Goal: Task Accomplishment & Management: Manage account settings

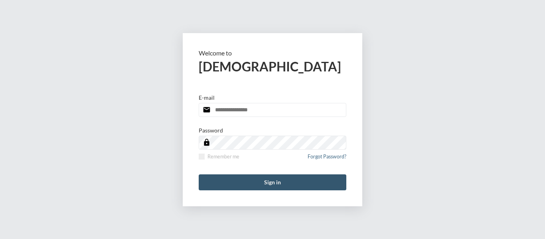
type input "**********"
click at [274, 180] on button "Sign in" at bounding box center [273, 182] width 148 height 16
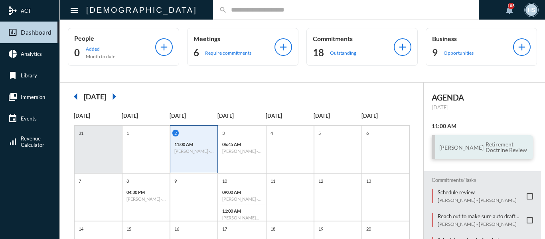
click at [484, 143] on span "Retirement Doctrine Review" at bounding box center [506, 147] width 45 height 13
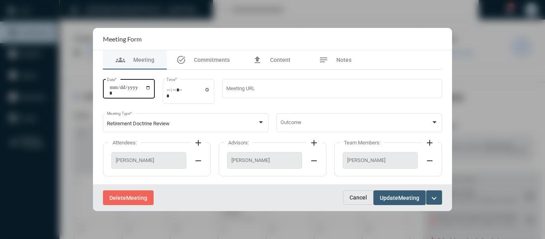
click at [150, 85] on input "**********" at bounding box center [130, 90] width 42 height 11
type input "**********"
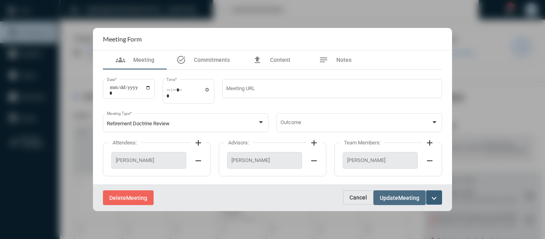
click at [397, 197] on span "Update" at bounding box center [389, 198] width 18 height 6
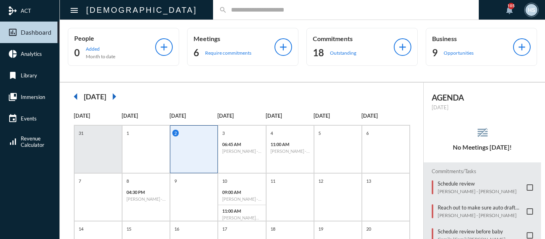
click at [230, 5] on div "search" at bounding box center [346, 10] width 266 height 20
click at [227, 12] on input "text" at bounding box center [350, 9] width 246 height 7
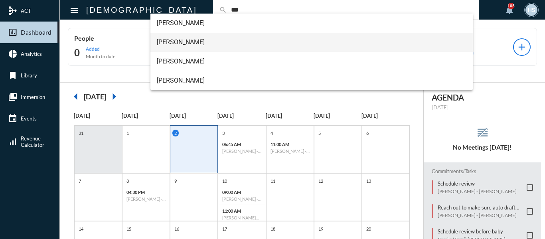
type input "***"
click at [167, 40] on span "[PERSON_NAME]" at bounding box center [312, 42] width 310 height 19
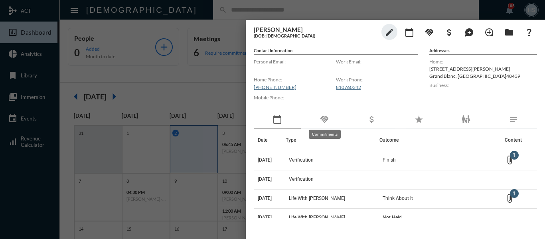
click at [327, 117] on mat-icon "handshake" at bounding box center [325, 120] width 10 height 10
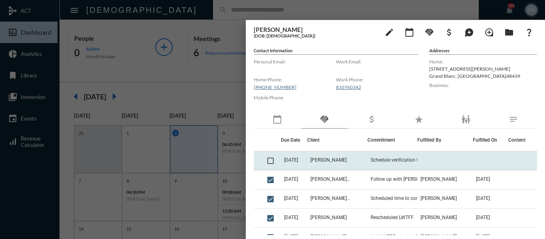
click at [270, 160] on span at bounding box center [270, 161] width 6 height 6
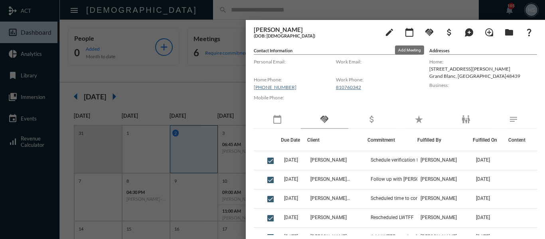
click at [407, 29] on mat-icon "calendar_today" at bounding box center [410, 33] width 10 height 10
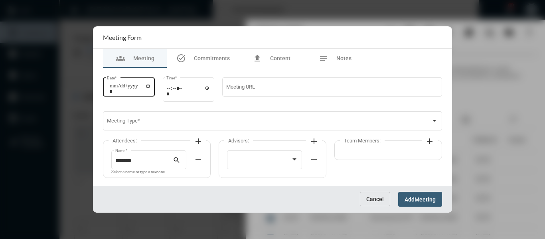
click at [151, 85] on input "Date *" at bounding box center [130, 88] width 42 height 11
type input "**********"
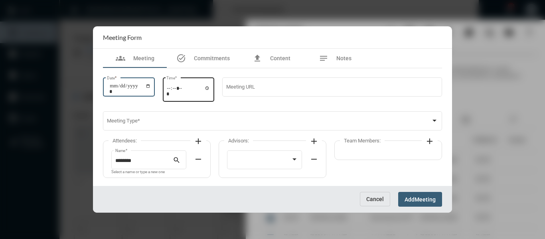
click at [208, 88] on input "Time *" at bounding box center [188, 91] width 44 height 12
type input "*****"
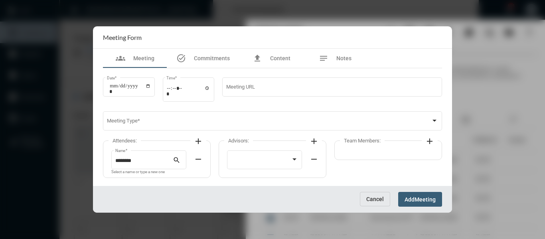
click at [307, 105] on mat-form-field "Meeting URL" at bounding box center [332, 90] width 220 height 28
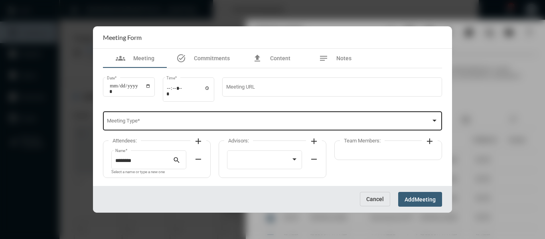
click at [299, 123] on span at bounding box center [269, 122] width 324 height 6
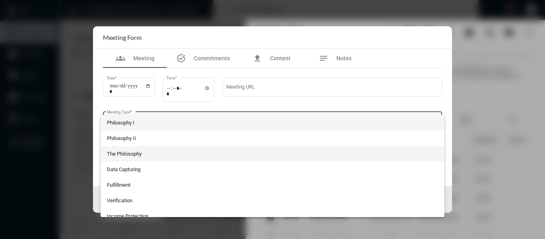
scroll to position [40, 0]
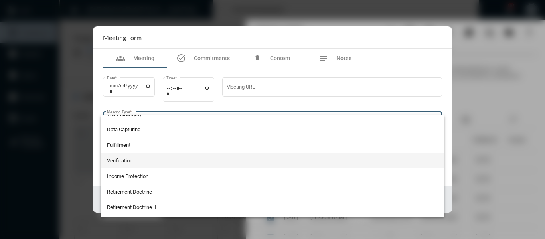
click at [122, 160] on span "Verification" at bounding box center [273, 161] width 332 height 16
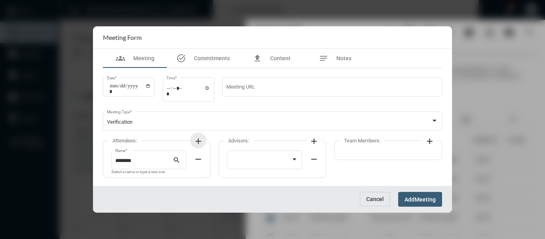
click at [197, 138] on mat-icon "add" at bounding box center [199, 141] width 10 height 10
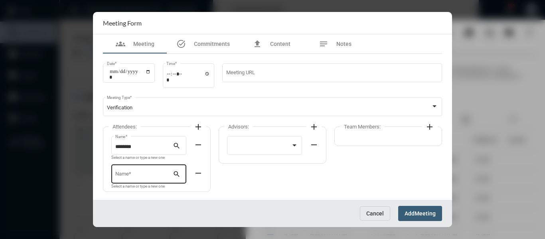
click at [137, 175] on input "Name *" at bounding box center [144, 175] width 58 height 6
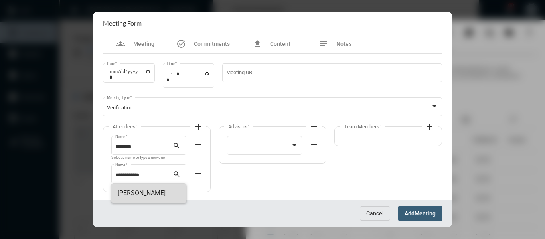
click at [134, 193] on span "[PERSON_NAME]" at bounding box center [149, 193] width 62 height 19
type input "**********"
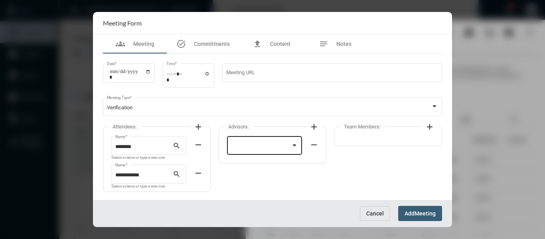
click at [258, 142] on div at bounding box center [264, 145] width 67 height 20
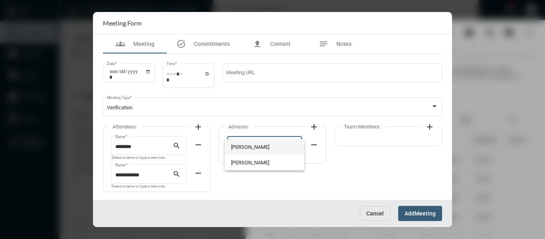
click at [248, 145] on span "[PERSON_NAME]" at bounding box center [264, 147] width 67 height 16
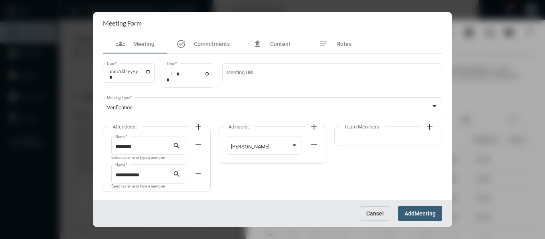
click at [428, 128] on mat-icon "add" at bounding box center [430, 127] width 10 height 10
click at [387, 142] on div at bounding box center [380, 145] width 67 height 20
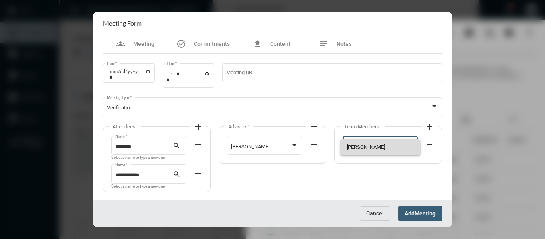
click at [360, 147] on span "[PERSON_NAME]" at bounding box center [380, 147] width 67 height 16
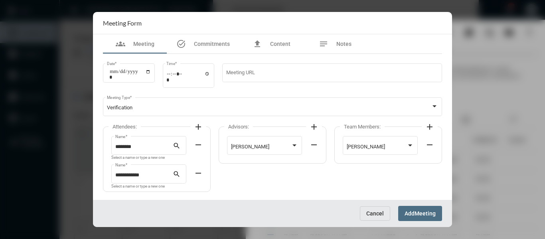
click at [425, 211] on span "Meeting" at bounding box center [425, 214] width 21 height 6
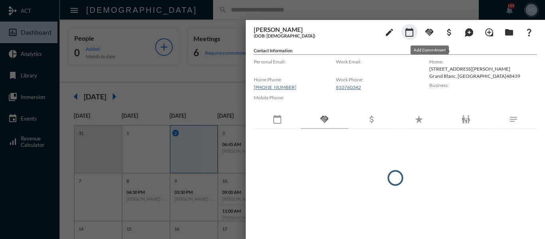
click at [428, 32] on mat-icon "handshake" at bounding box center [430, 33] width 10 height 10
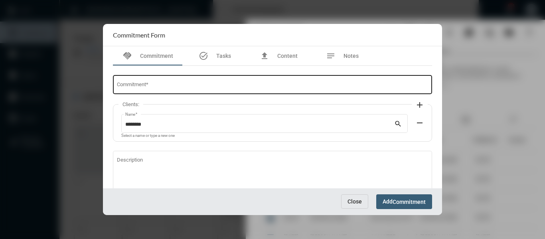
click at [159, 89] on div "Commitment *" at bounding box center [273, 84] width 312 height 20
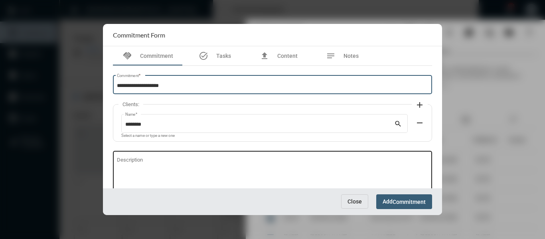
type input "**********"
click at [152, 160] on textarea "Description" at bounding box center [273, 174] width 312 height 32
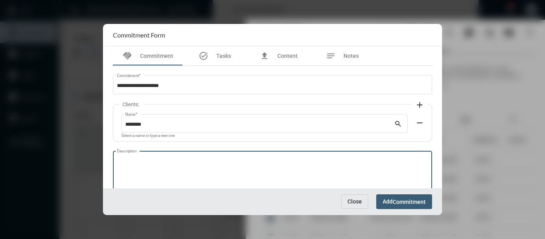
paste textarea "**********"
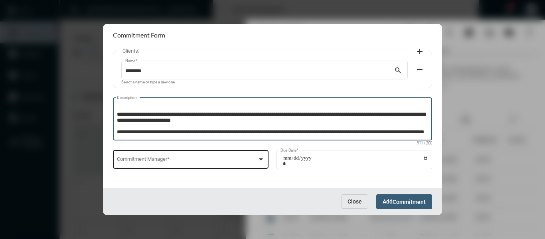
scroll to position [54, 0]
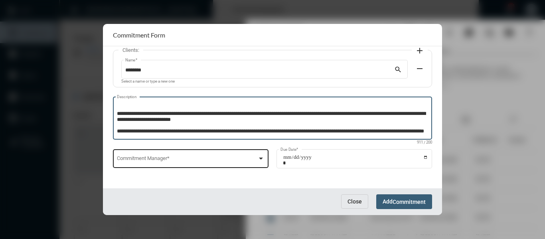
type textarea "**********"
click at [257, 157] on div at bounding box center [260, 158] width 7 height 6
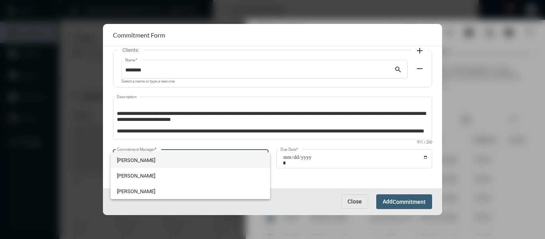
click at [133, 161] on span "[PERSON_NAME]" at bounding box center [190, 160] width 147 height 16
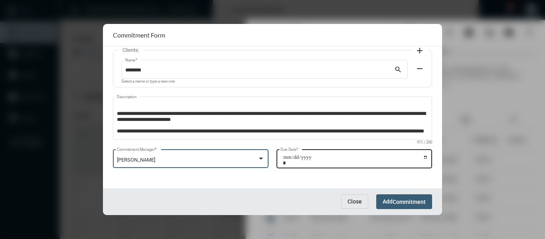
click at [423, 156] on input "Due Date *" at bounding box center [355, 159] width 145 height 11
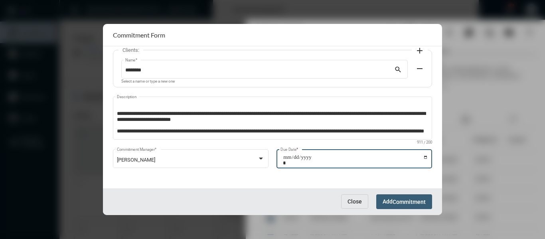
type input "**********"
click at [422, 201] on span "Commitment" at bounding box center [409, 202] width 33 height 6
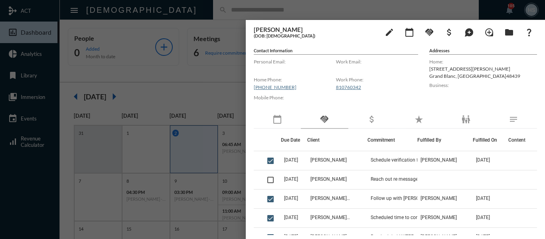
click at [208, 6] on div at bounding box center [272, 119] width 545 height 239
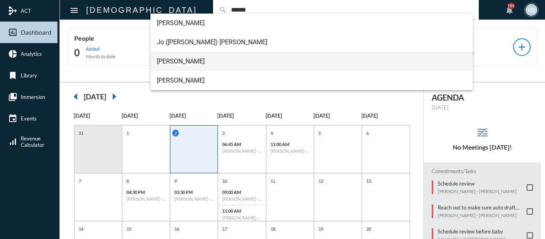
type input "******"
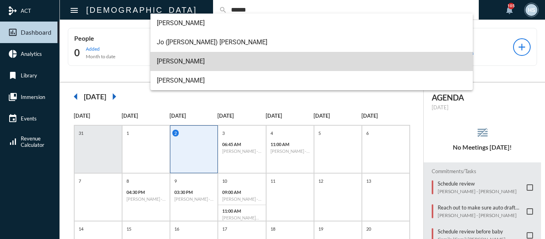
click at [187, 60] on span "[PERSON_NAME]" at bounding box center [312, 61] width 310 height 19
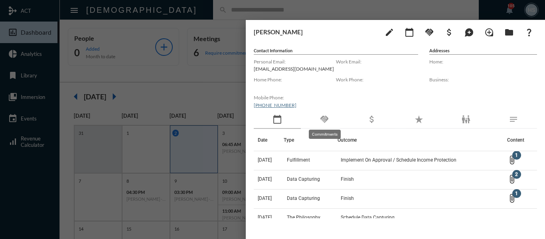
click at [324, 120] on mat-icon "handshake" at bounding box center [325, 120] width 10 height 10
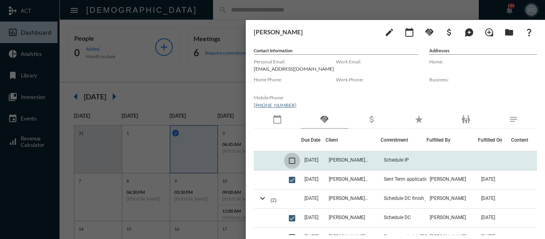
click at [290, 162] on span at bounding box center [292, 161] width 6 height 6
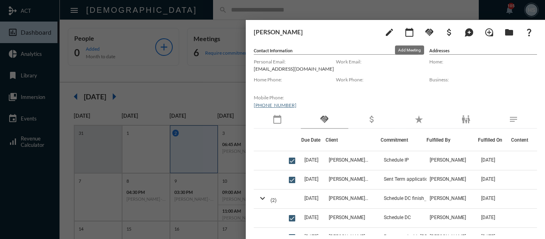
click at [407, 34] on mat-icon "calendar_today" at bounding box center [410, 33] width 10 height 10
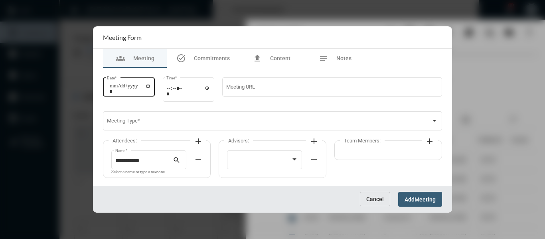
click at [151, 86] on input "Date *" at bounding box center [130, 88] width 42 height 11
type input "**********"
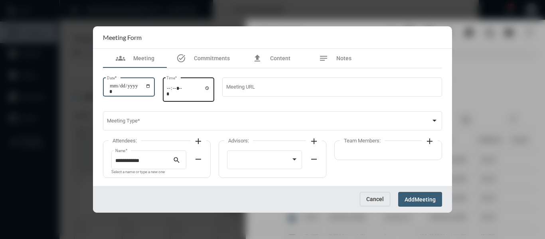
click at [210, 91] on input "Time *" at bounding box center [188, 91] width 44 height 12
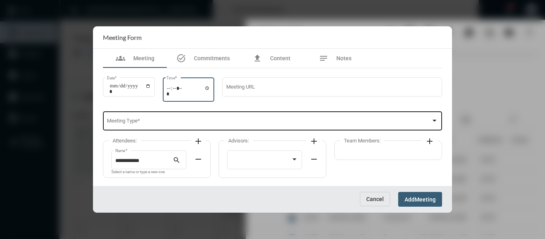
type input "*****"
click at [273, 117] on div "Meeting Type *" at bounding box center [273, 120] width 332 height 20
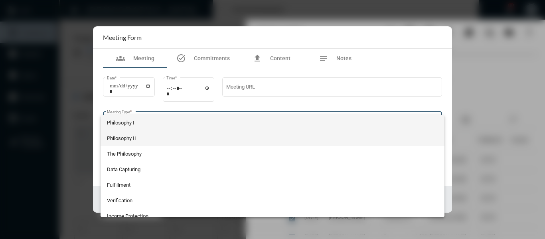
scroll to position [40, 0]
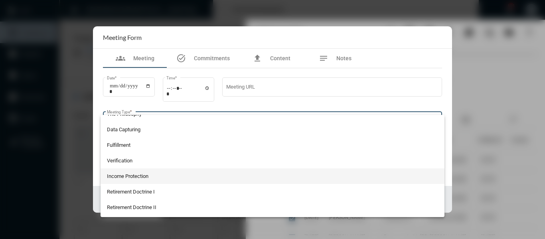
click at [134, 175] on span "Income Protection" at bounding box center [273, 176] width 332 height 16
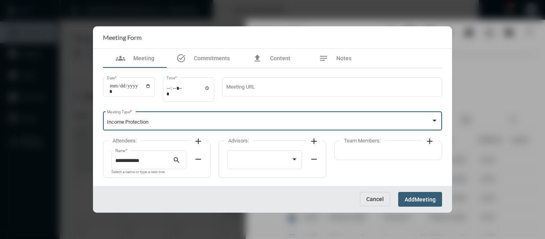
click at [197, 139] on mat-icon "add" at bounding box center [199, 141] width 10 height 10
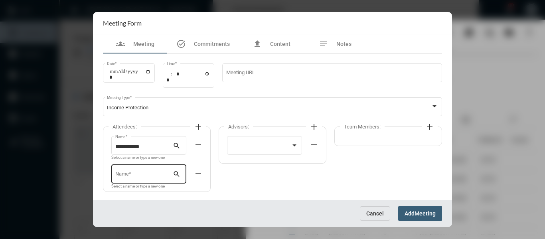
click at [144, 169] on div "Name *" at bounding box center [144, 173] width 58 height 20
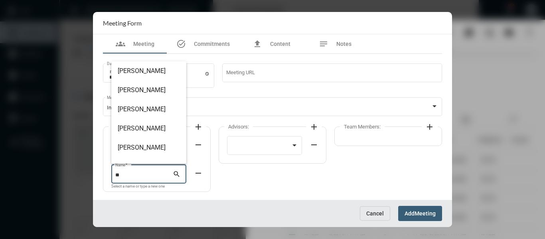
type input "*"
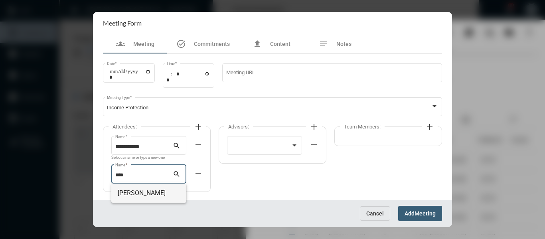
click at [148, 189] on span "[PERSON_NAME]" at bounding box center [149, 193] width 62 height 19
type input "**********"
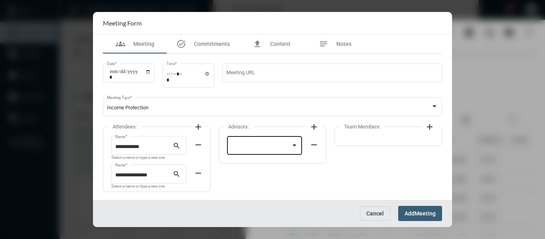
click at [260, 150] on div at bounding box center [264, 145] width 67 height 20
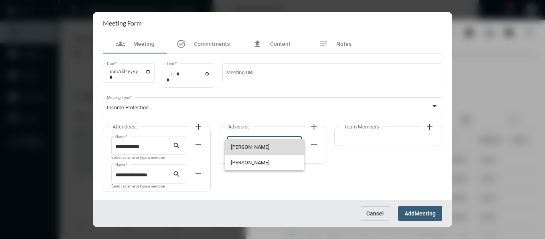
click at [255, 147] on span "[PERSON_NAME]" at bounding box center [264, 147] width 67 height 16
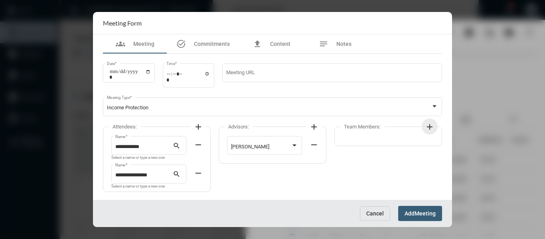
click at [427, 127] on mat-icon "add" at bounding box center [430, 127] width 10 height 10
click at [403, 148] on div at bounding box center [377, 147] width 60 height 6
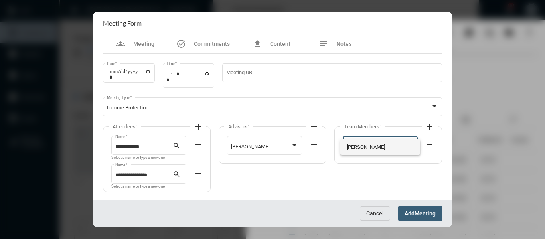
click at [366, 148] on span "[PERSON_NAME]" at bounding box center [380, 147] width 67 height 16
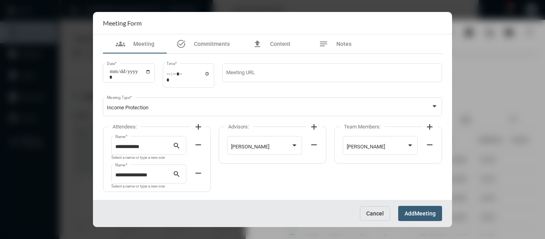
click at [422, 213] on span "Meeting" at bounding box center [425, 214] width 21 height 6
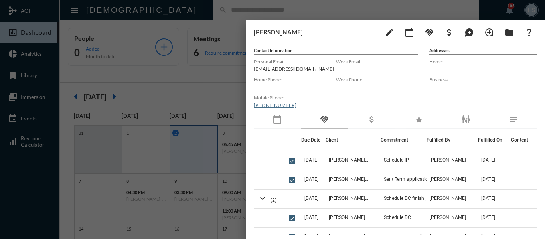
click at [216, 8] on div at bounding box center [272, 119] width 545 height 239
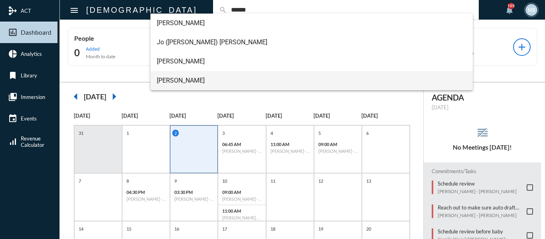
type input "******"
click at [171, 76] on span "[PERSON_NAME]" at bounding box center [312, 80] width 310 height 19
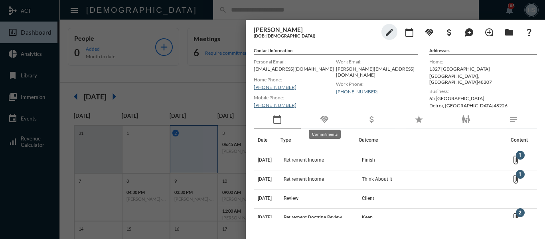
click at [325, 119] on mat-icon "handshake" at bounding box center [325, 120] width 10 height 10
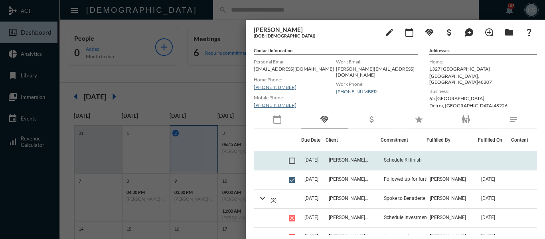
click at [292, 161] on span at bounding box center [292, 161] width 6 height 6
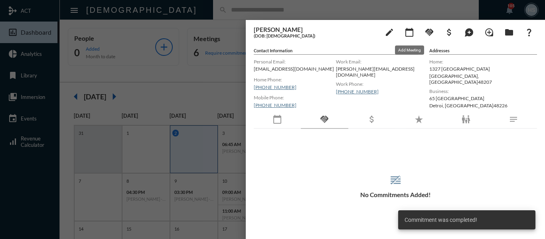
click at [409, 34] on mat-icon "calendar_today" at bounding box center [410, 33] width 10 height 10
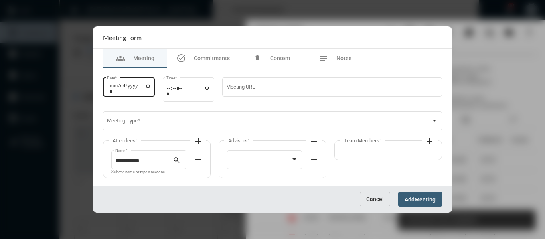
click at [151, 85] on input "Date *" at bounding box center [130, 88] width 42 height 11
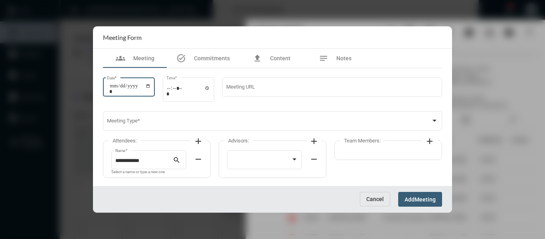
type input "**********"
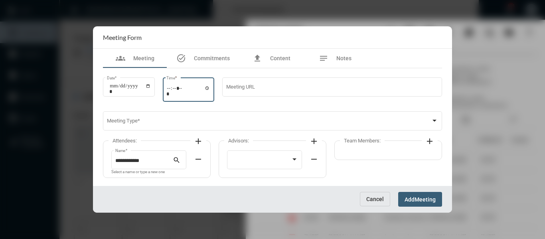
click at [210, 87] on input "Time *" at bounding box center [188, 91] width 44 height 12
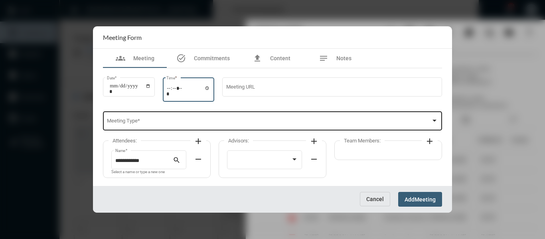
type input "*****"
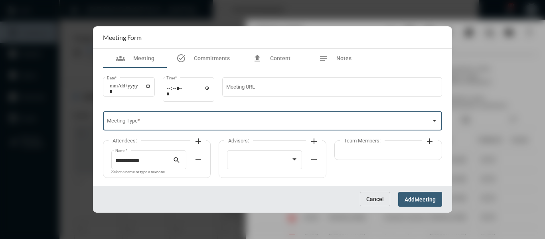
click at [294, 125] on span at bounding box center [269, 122] width 324 height 6
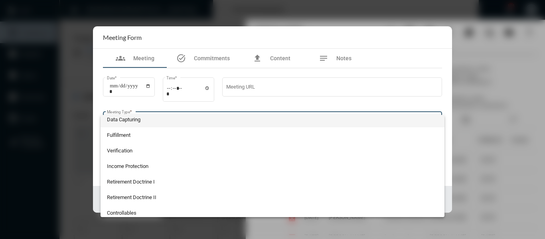
scroll to position [120, 0]
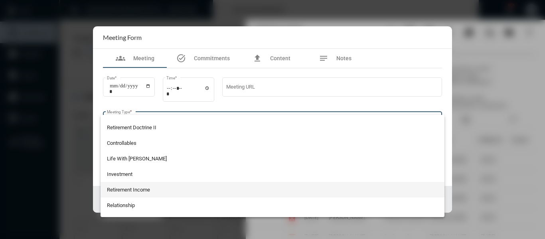
click at [130, 186] on span "Retirement Income" at bounding box center [273, 190] width 332 height 16
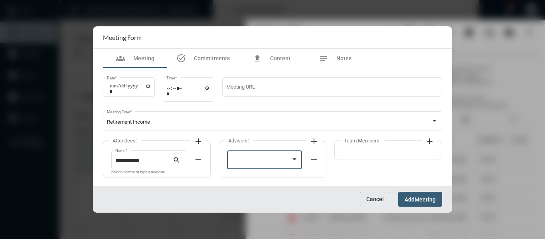
click at [276, 162] on div at bounding box center [261, 161] width 60 height 6
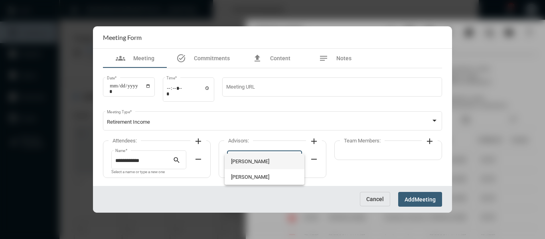
click at [264, 160] on span "[PERSON_NAME]" at bounding box center [264, 162] width 67 height 16
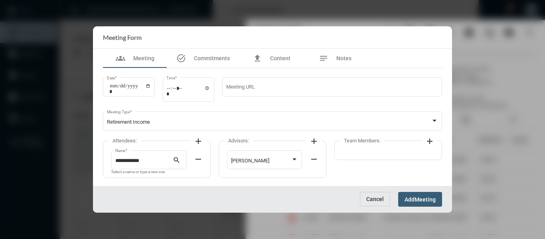
click at [429, 141] on mat-icon "add" at bounding box center [430, 141] width 10 height 10
click at [403, 159] on div at bounding box center [377, 161] width 60 height 6
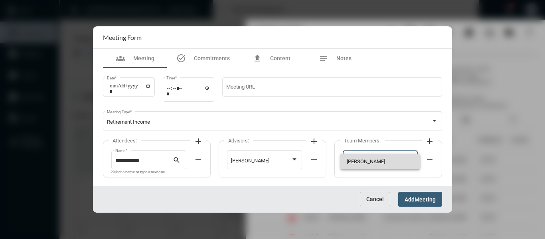
click at [366, 159] on span "[PERSON_NAME]" at bounding box center [380, 162] width 67 height 16
click at [196, 140] on mat-icon "add" at bounding box center [199, 141] width 10 height 10
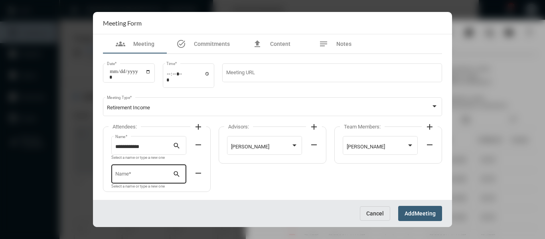
click at [143, 168] on div "Name *" at bounding box center [144, 173] width 58 height 20
click at [143, 190] on span "[PERSON_NAME]" at bounding box center [149, 193] width 62 height 19
type input "**********"
click at [426, 212] on span "Meeting" at bounding box center [425, 214] width 21 height 6
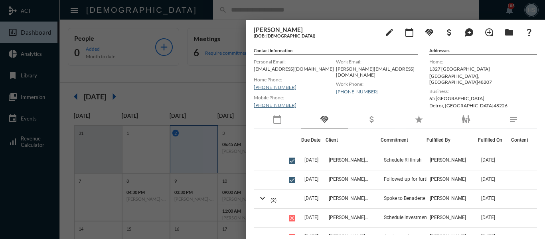
click at [204, 73] on div at bounding box center [272, 119] width 545 height 239
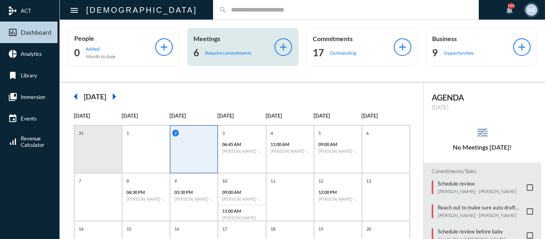
click at [218, 53] on p "Require commitments" at bounding box center [228, 53] width 46 height 6
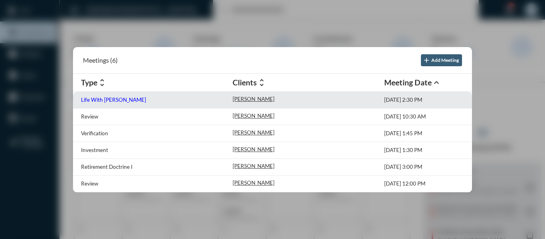
click at [111, 99] on p "Life With [PERSON_NAME]" at bounding box center [113, 100] width 65 height 6
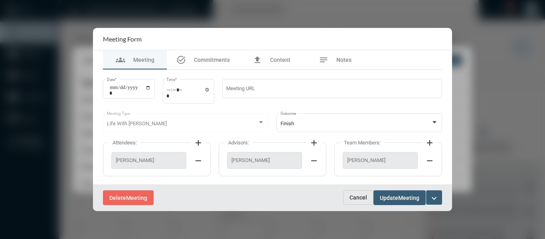
click at [358, 199] on span "Cancel" at bounding box center [359, 197] width 18 height 6
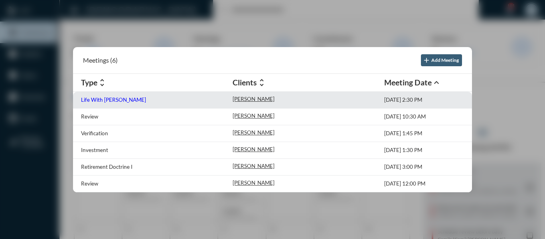
click at [111, 101] on p "Life With [PERSON_NAME]" at bounding box center [113, 100] width 65 height 6
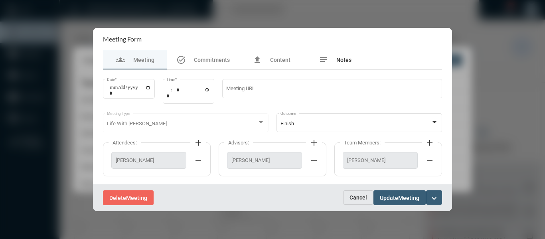
click at [344, 60] on span "Notes" at bounding box center [343, 60] width 15 height 6
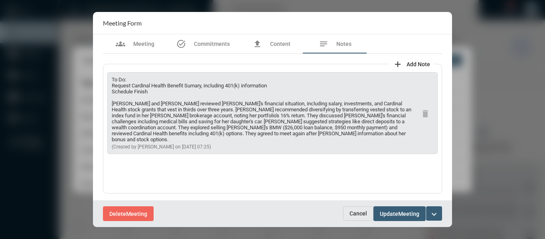
drag, startPoint x: 156, startPoint y: 91, endPoint x: 108, endPoint y: 85, distance: 48.2
click at [108, 85] on div "To Do: Request Cardinal Health Benefit Sumary, including 401(k) information Sch…" at bounding box center [272, 113] width 330 height 82
copy p "Request Cardinal Health Benefit Sumary, including 401(k) information Schedule F…"
click at [218, 42] on span "Commitments" at bounding box center [212, 44] width 36 height 6
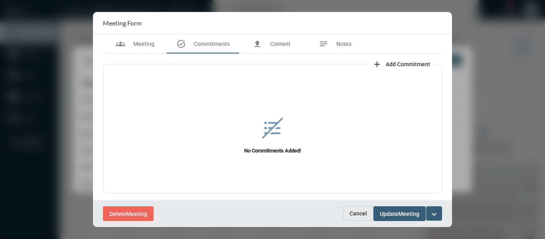
click at [399, 63] on span "Add Commitment" at bounding box center [408, 64] width 44 height 6
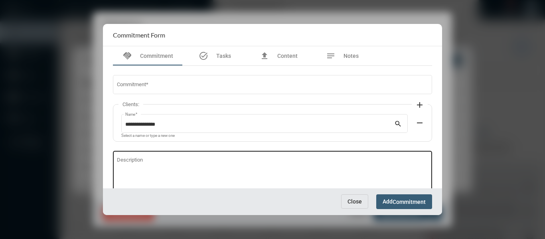
click at [193, 162] on textarea "Description" at bounding box center [273, 174] width 312 height 32
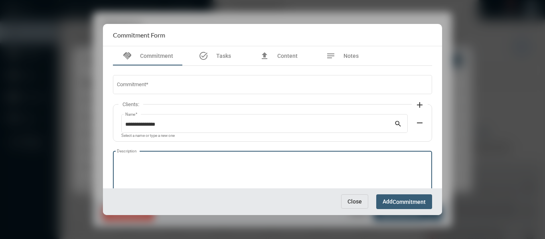
paste textarea "**********"
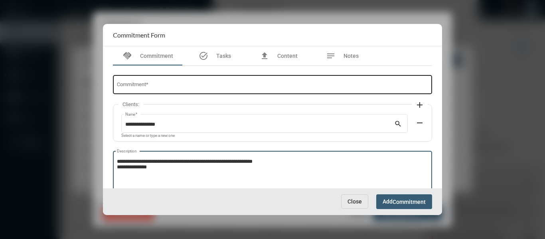
type textarea "**********"
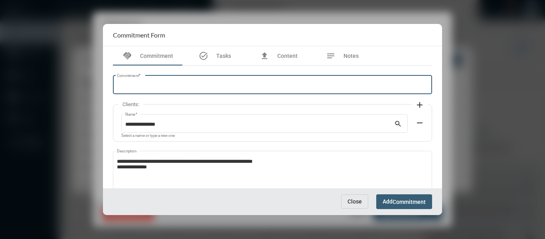
click at [173, 83] on input "Commitment *" at bounding box center [273, 86] width 312 height 6
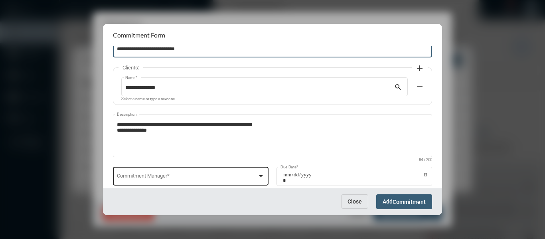
scroll to position [54, 0]
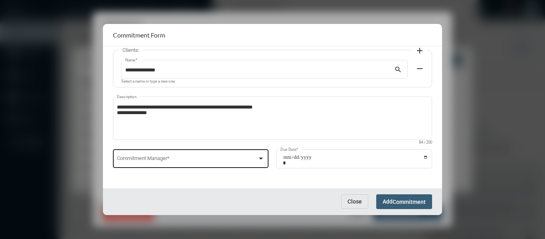
type input "**********"
click at [261, 158] on div at bounding box center [261, 159] width 4 height 2
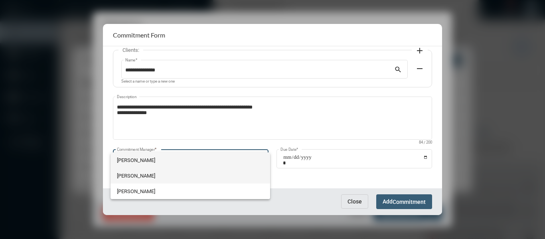
click at [136, 174] on span "[PERSON_NAME]" at bounding box center [190, 176] width 147 height 16
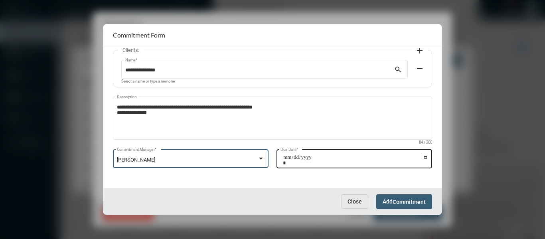
click at [423, 156] on input "Due Date *" at bounding box center [355, 159] width 145 height 11
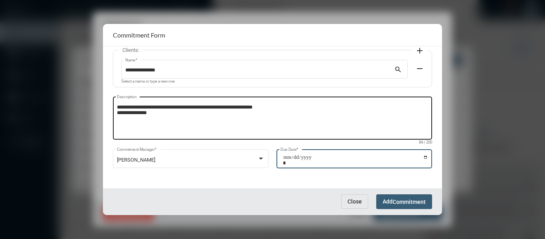
type input "**********"
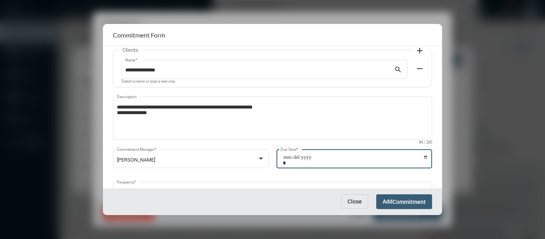
click at [423, 203] on span "Commitment" at bounding box center [409, 202] width 33 height 6
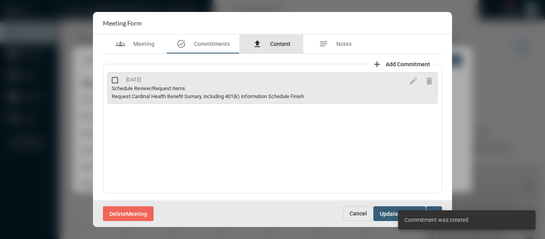
click at [277, 44] on span "Content" at bounding box center [280, 44] width 20 height 6
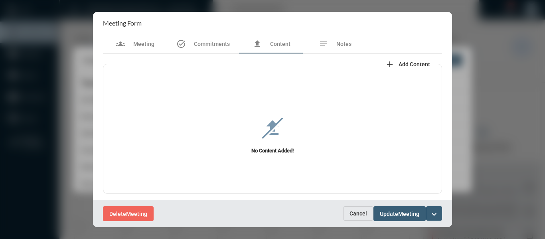
click at [409, 64] on span "Add Content" at bounding box center [415, 64] width 32 height 6
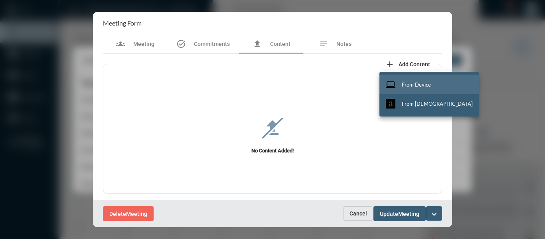
click at [412, 85] on span "From Device" at bounding box center [416, 84] width 29 height 6
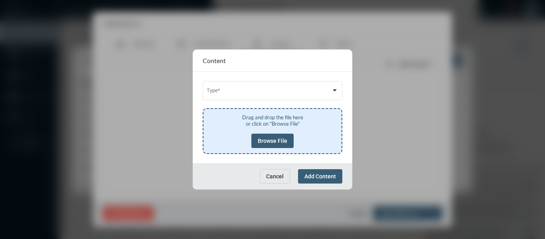
click at [278, 165] on div "Cancel Add Content" at bounding box center [273, 176] width 160 height 26
click at [279, 180] on button "Cancel" at bounding box center [275, 176] width 30 height 14
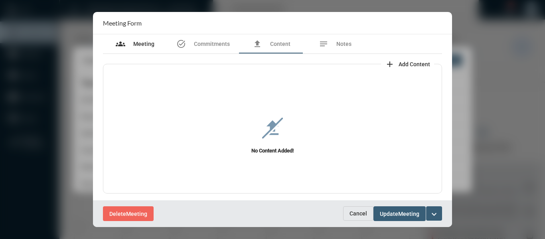
click at [140, 43] on span "Meeting" at bounding box center [143, 44] width 21 height 6
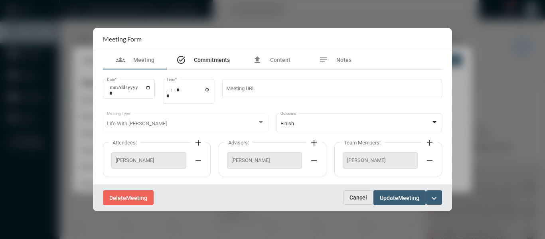
click at [205, 57] on span "Commitments" at bounding box center [212, 60] width 36 height 6
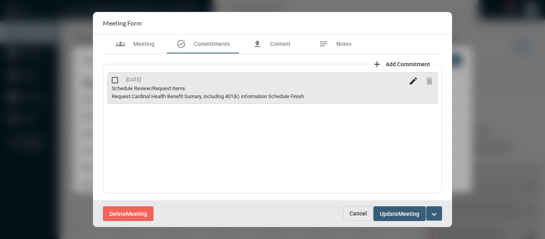
click at [411, 81] on mat-icon "edit" at bounding box center [414, 81] width 10 height 10
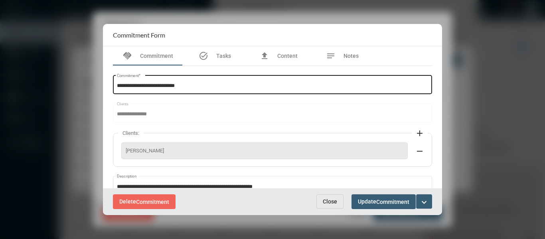
click at [155, 84] on input "**********" at bounding box center [273, 86] width 312 height 6
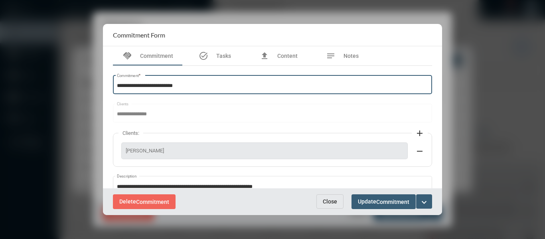
type input "**********"
click at [381, 201] on span "Commitment" at bounding box center [392, 202] width 33 height 6
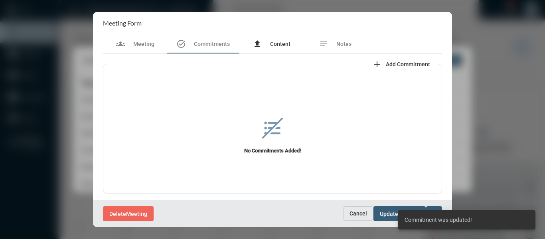
click at [279, 43] on span "Content" at bounding box center [280, 44] width 20 height 6
click at [411, 65] on span "Add Content" at bounding box center [415, 64] width 32 height 6
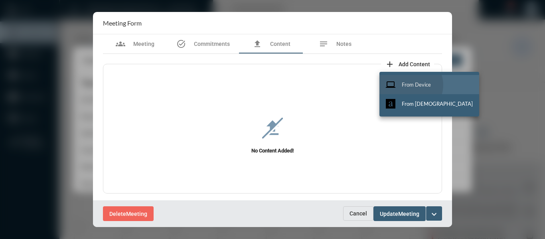
click at [411, 85] on span "From Device" at bounding box center [416, 84] width 29 height 6
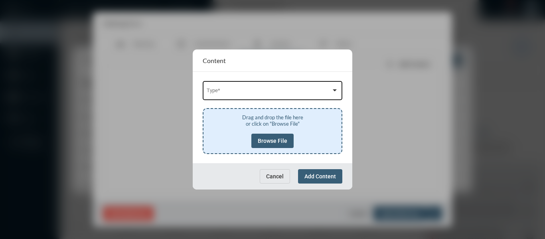
click at [284, 91] on span at bounding box center [269, 92] width 125 height 6
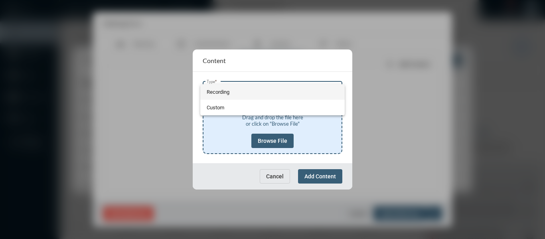
click at [214, 90] on span "Recording" at bounding box center [273, 92] width 132 height 16
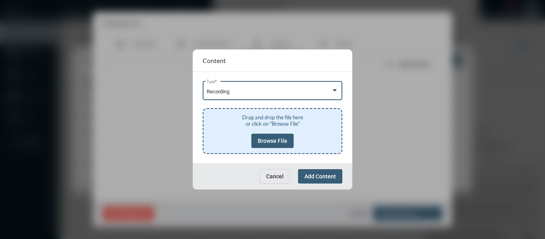
click at [266, 141] on span "Browse File" at bounding box center [273, 141] width 30 height 6
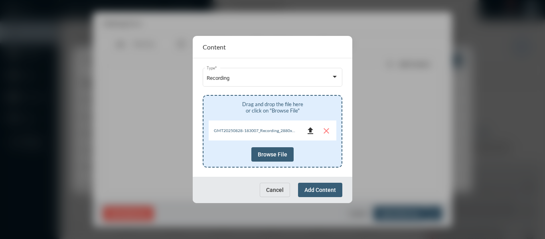
click at [309, 132] on mat-icon "file_upload" at bounding box center [311, 131] width 10 height 10
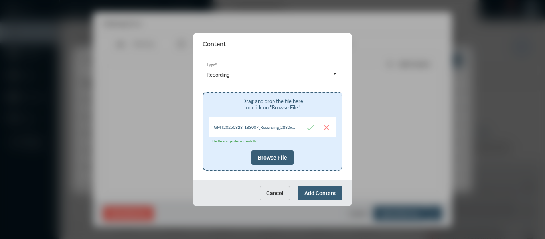
click at [314, 192] on span "Add Content" at bounding box center [320, 193] width 32 height 6
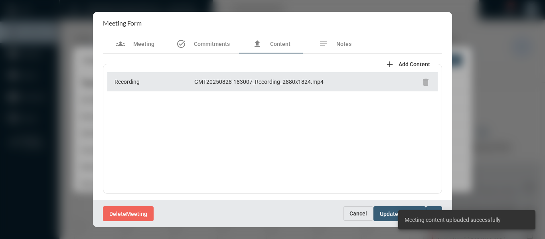
scroll to position [1, 0]
click at [299, 206] on div "Delete Meeting Cancel Update Meeting expand_more" at bounding box center [272, 213] width 359 height 27
click at [291, 215] on div "Delete Meeting" at bounding box center [223, 213] width 240 height 15
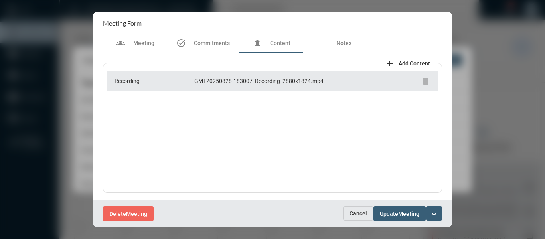
click at [434, 215] on mat-icon "expand_more" at bounding box center [434, 215] width 10 height 10
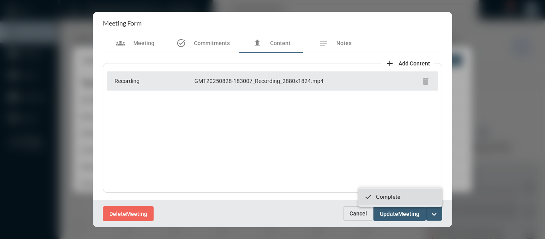
click at [393, 196] on p "Complete" at bounding box center [388, 196] width 24 height 7
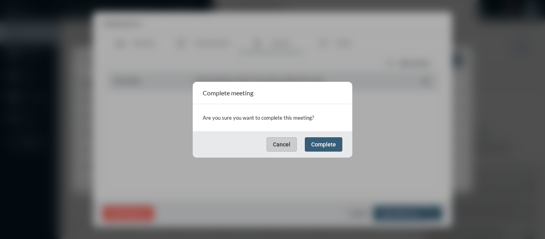
click at [323, 148] on button "Complete" at bounding box center [324, 144] width 38 height 14
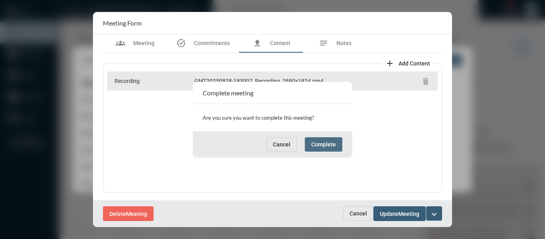
scroll to position [0, 0]
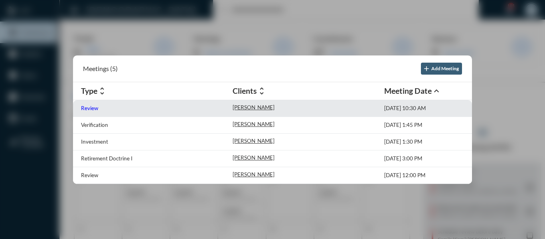
click at [86, 109] on p "Review" at bounding box center [89, 108] width 17 height 6
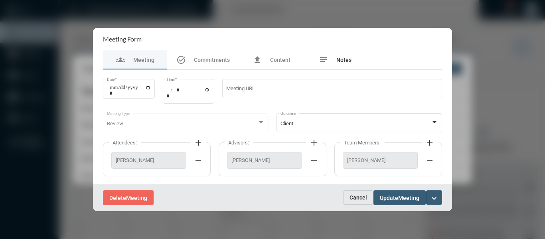
click at [344, 58] on span "Notes" at bounding box center [343, 60] width 15 height 6
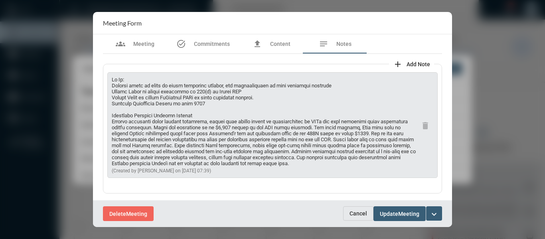
drag, startPoint x: 323, startPoint y: 85, endPoint x: 111, endPoint y: 86, distance: 211.5
click at [111, 86] on div "(Created by [PERSON_NAME] on [DATE] 07:39) delete" at bounding box center [272, 125] width 330 height 106
copy p "Confirm trust is owner of joint brokerage account, and beneficiaries of life in…"
click at [203, 41] on span "Commitments" at bounding box center [212, 44] width 36 height 6
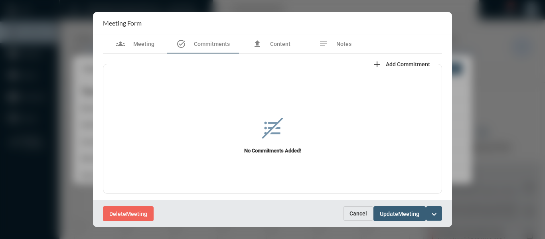
click at [408, 64] on span "Add Commitment" at bounding box center [408, 64] width 44 height 6
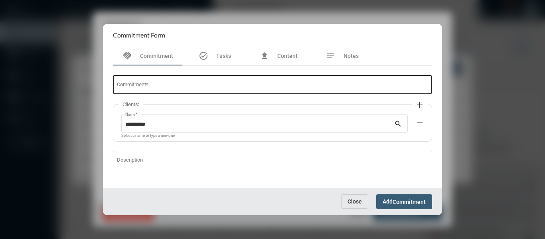
click at [151, 85] on input "Commitment *" at bounding box center [273, 86] width 312 height 6
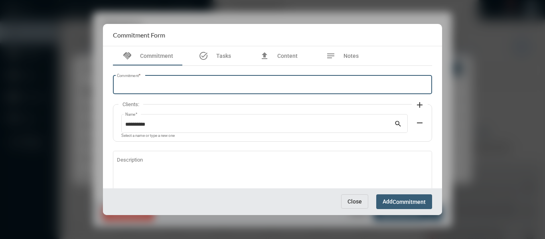
paste input "**********"
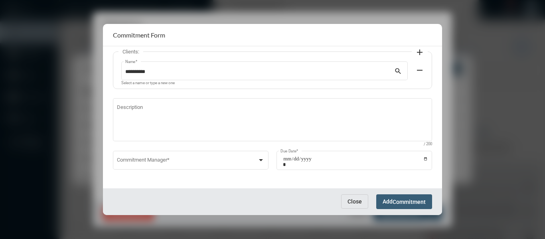
scroll to position [54, 0]
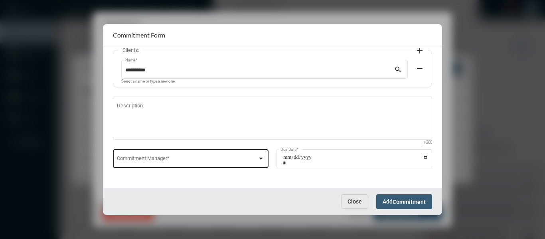
type input "**********"
click at [260, 158] on div at bounding box center [261, 159] width 4 height 2
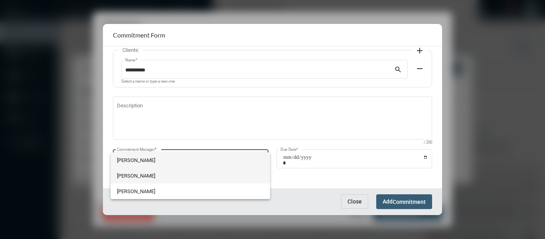
click at [142, 176] on span "[PERSON_NAME]" at bounding box center [190, 176] width 147 height 16
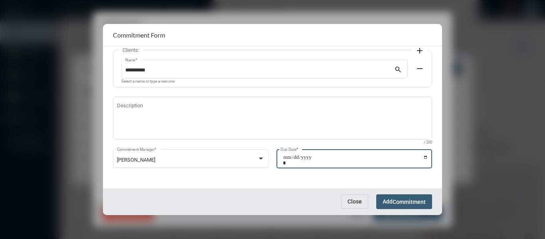
click at [425, 155] on input "Due Date *" at bounding box center [355, 159] width 145 height 11
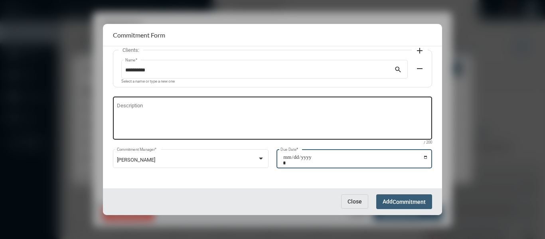
type input "**********"
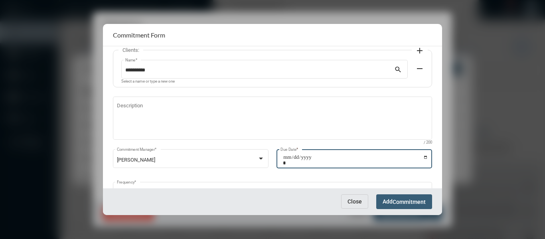
click at [418, 198] on button "Add Commitment" at bounding box center [404, 201] width 56 height 15
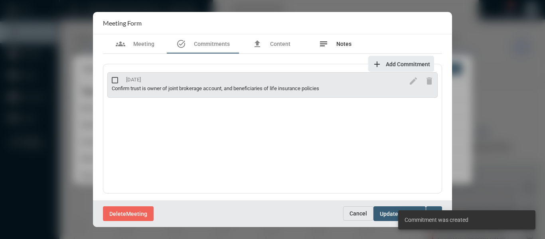
click at [342, 42] on span "Notes" at bounding box center [343, 44] width 15 height 6
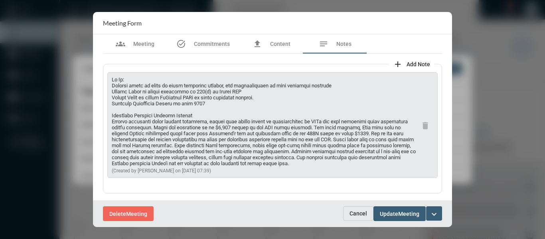
drag, startPoint x: 260, startPoint y: 97, endPoint x: 105, endPoint y: 92, distance: 154.5
click at [105, 92] on div "(Created by [PERSON_NAME] on [DATE] 07:39) delete" at bounding box center [272, 129] width 339 height 130
copy p "Assist [PERSON_NAME] in moving remainder of 401(k) to [PERSON_NAME] Assist [PER…"
click at [214, 47] on span "Commitments" at bounding box center [212, 44] width 36 height 6
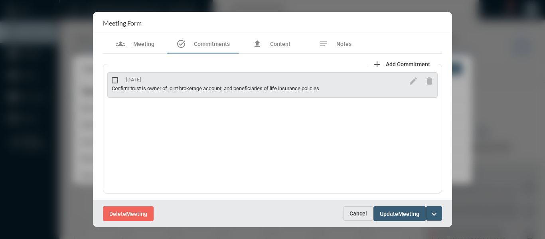
click at [402, 63] on span "Add Commitment" at bounding box center [408, 64] width 44 height 6
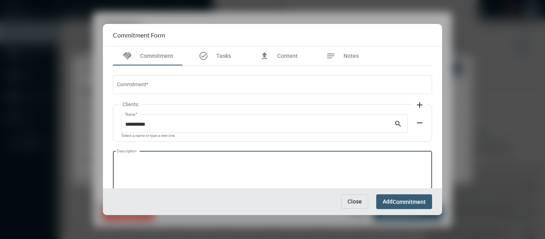
click at [163, 162] on textarea "Description" at bounding box center [273, 174] width 312 height 32
paste textarea "**********"
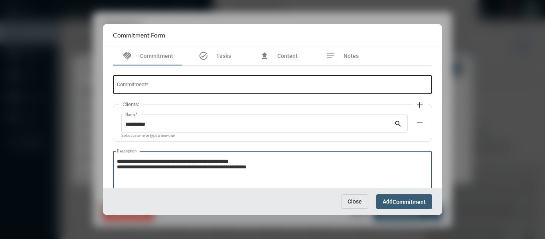
type textarea "**********"
click at [171, 87] on input "Commitment *" at bounding box center [273, 86] width 312 height 6
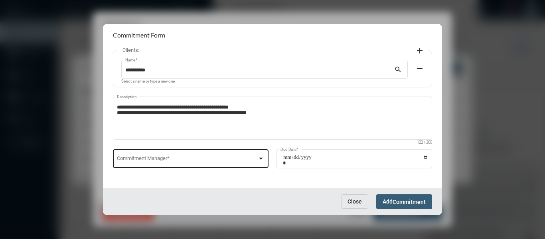
type input "**********"
click at [257, 158] on div at bounding box center [260, 158] width 7 height 6
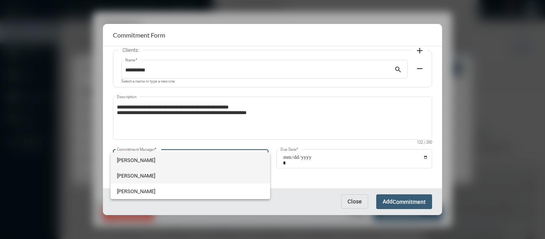
click at [138, 176] on span "[PERSON_NAME]" at bounding box center [190, 176] width 147 height 16
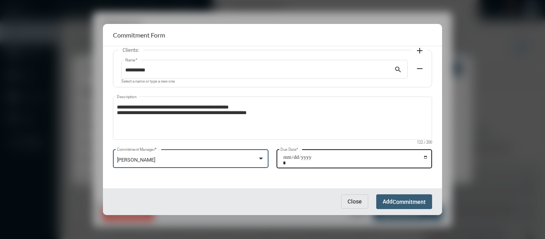
click at [425, 156] on input "Due Date *" at bounding box center [355, 159] width 145 height 11
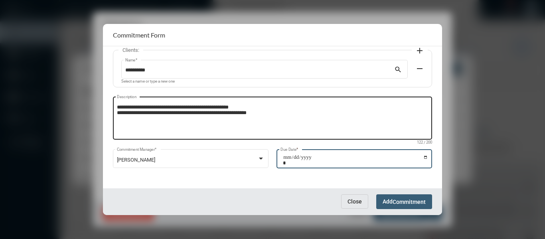
type input "**********"
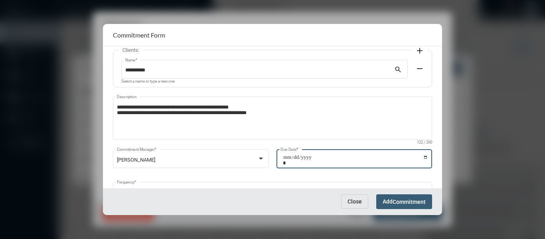
click at [409, 200] on span "Commitment" at bounding box center [409, 202] width 33 height 6
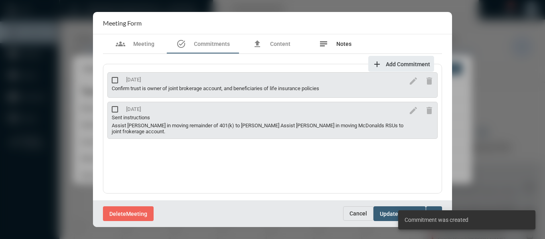
click at [344, 42] on span "Notes" at bounding box center [343, 44] width 15 height 6
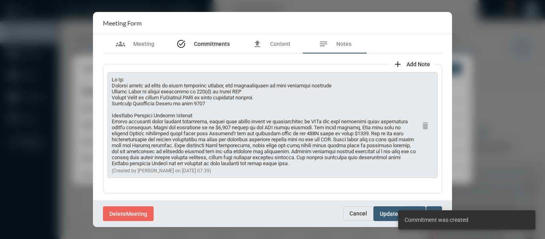
click at [208, 45] on span "Commitments" at bounding box center [212, 44] width 36 height 6
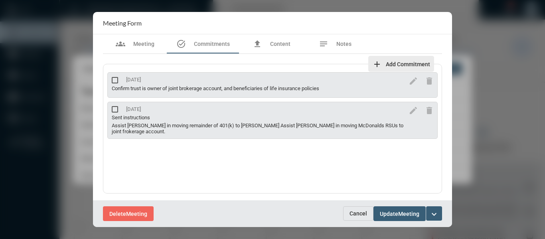
click at [386, 62] on span "Add Commitment" at bounding box center [408, 64] width 44 height 6
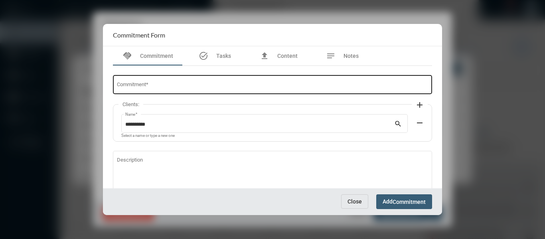
click at [200, 81] on div "Commitment *" at bounding box center [273, 84] width 312 height 20
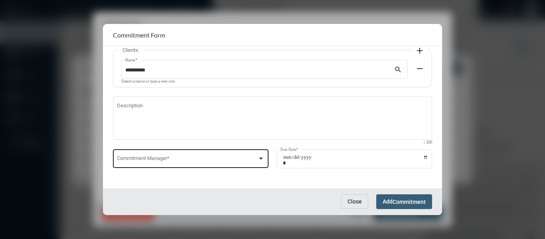
type input "**********"
click at [261, 160] on div at bounding box center [260, 158] width 7 height 6
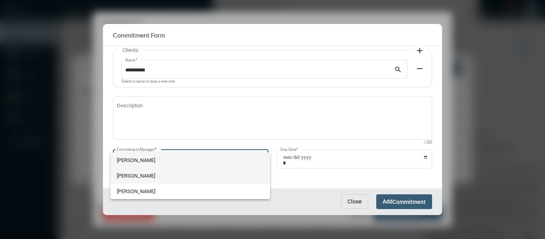
click at [134, 172] on span "[PERSON_NAME]" at bounding box center [190, 176] width 147 height 16
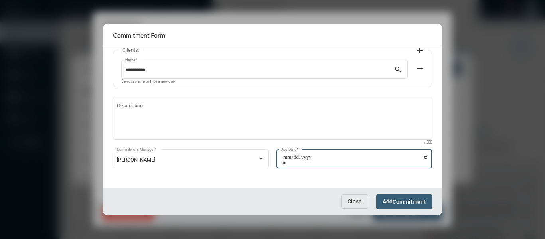
click at [421, 157] on input "Due Date *" at bounding box center [355, 159] width 145 height 11
click at [422, 157] on input "**********" at bounding box center [355, 159] width 145 height 11
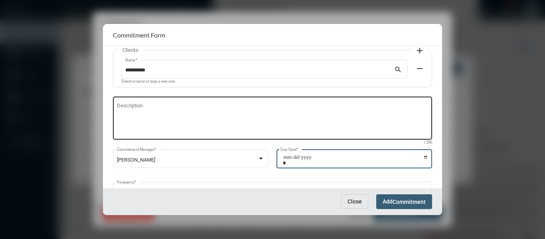
type input "**********"
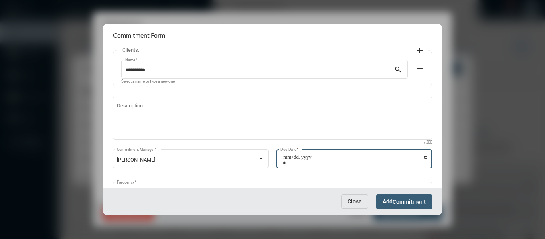
click at [417, 200] on span "Commitment" at bounding box center [409, 202] width 33 height 6
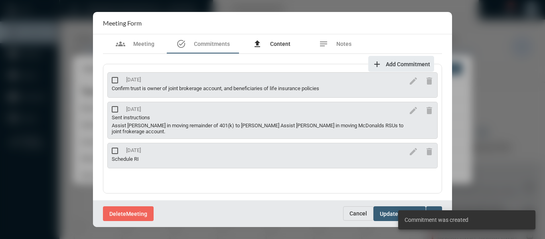
click at [284, 43] on span "Content" at bounding box center [280, 44] width 20 height 6
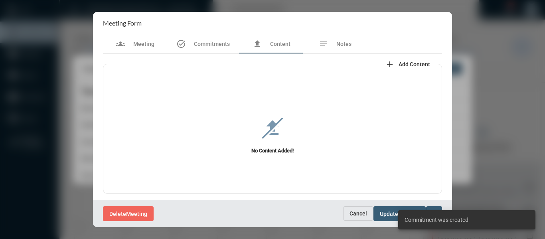
click at [414, 62] on span "Add Content" at bounding box center [415, 64] width 32 height 6
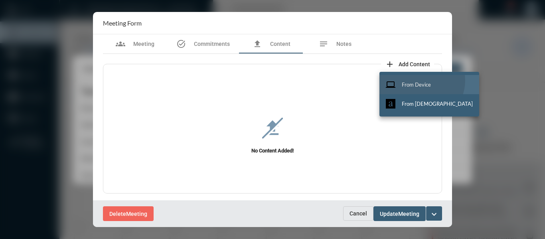
click at [421, 81] on button "computer From Device" at bounding box center [430, 84] width 100 height 19
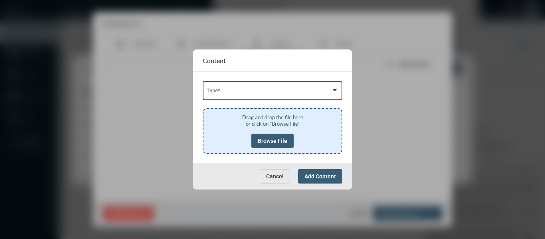
click at [263, 94] on span at bounding box center [269, 92] width 125 height 6
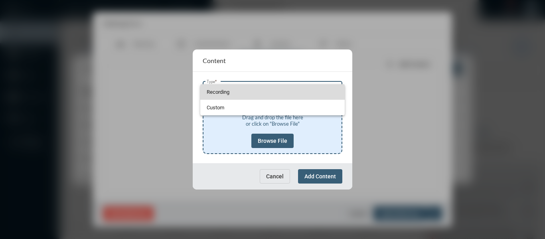
click at [213, 88] on span "Recording" at bounding box center [273, 92] width 132 height 16
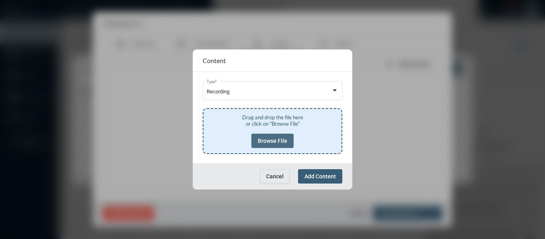
click at [277, 136] on button "Browse File" at bounding box center [272, 141] width 42 height 14
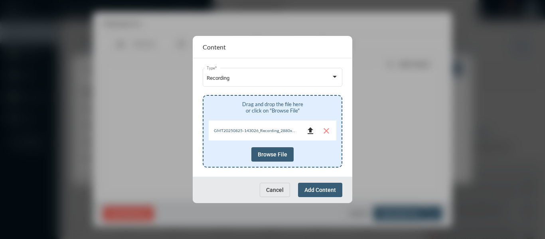
click at [309, 130] on mat-icon "file_upload" at bounding box center [311, 131] width 10 height 10
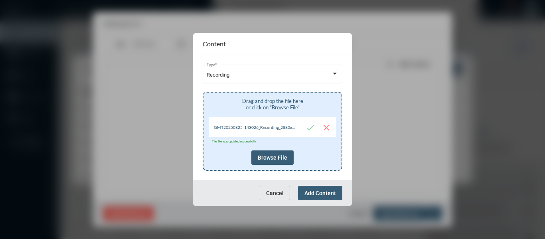
click at [322, 188] on button "Add Content" at bounding box center [320, 193] width 44 height 14
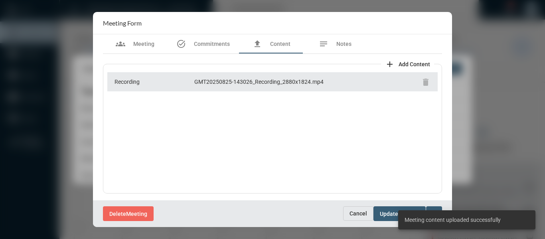
scroll to position [1, 0]
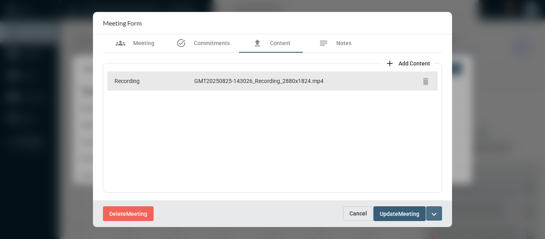
click at [433, 216] on mat-icon "expand_more" at bounding box center [434, 215] width 10 height 10
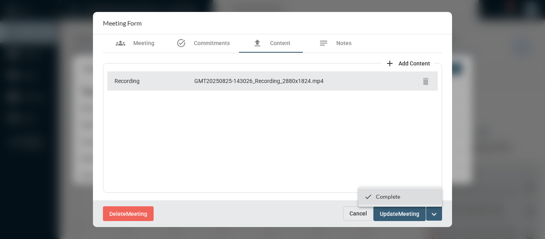
click at [395, 199] on p "Complete" at bounding box center [388, 196] width 24 height 7
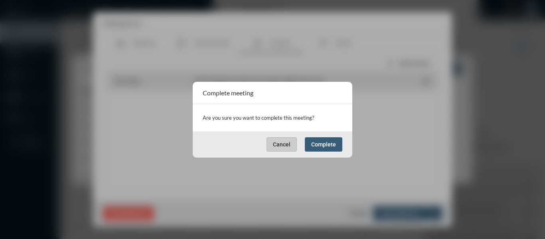
click at [323, 147] on span "Complete" at bounding box center [323, 144] width 25 height 6
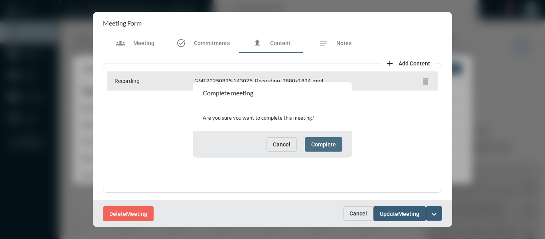
scroll to position [0, 0]
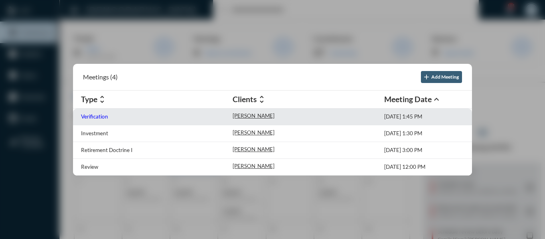
click at [93, 119] on p "Verification" at bounding box center [94, 116] width 27 height 6
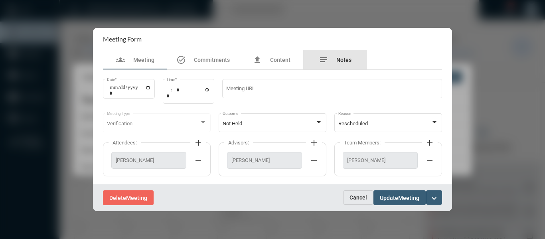
click at [350, 60] on span "Notes" at bounding box center [343, 60] width 15 height 6
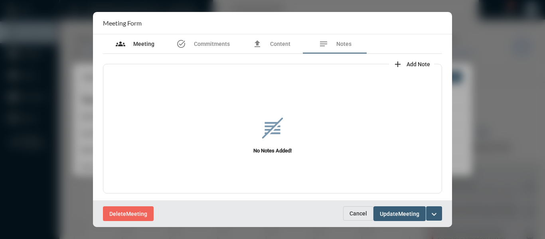
click at [148, 44] on span "Meeting" at bounding box center [143, 44] width 21 height 6
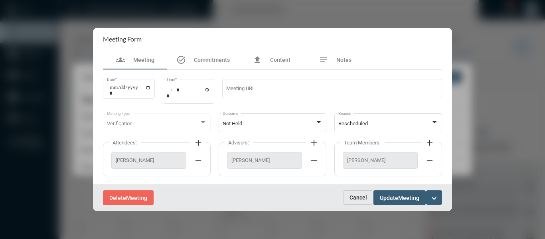
click at [358, 195] on span "Cancel" at bounding box center [359, 197] width 18 height 6
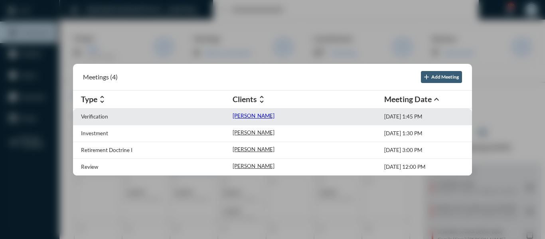
click at [244, 115] on p "[PERSON_NAME]" at bounding box center [254, 116] width 42 height 6
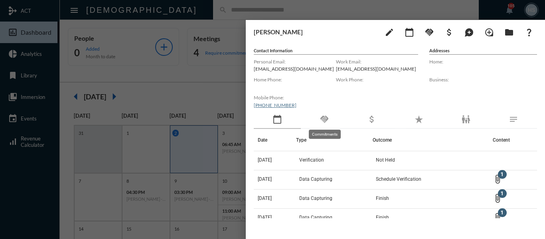
click at [325, 117] on mat-icon "handshake" at bounding box center [325, 120] width 10 height 10
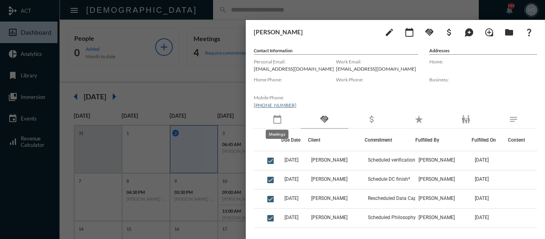
click at [278, 119] on mat-icon "calendar_today" at bounding box center [278, 120] width 10 height 10
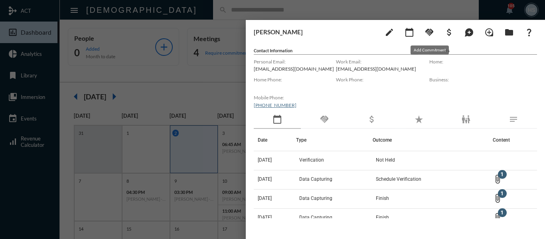
click at [429, 30] on mat-icon "handshake" at bounding box center [430, 33] width 10 height 10
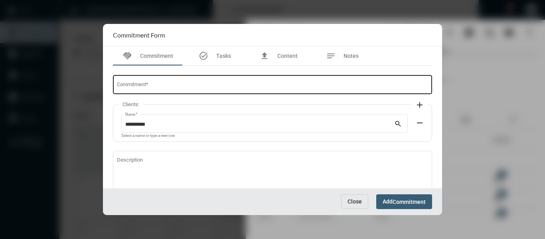
click at [225, 81] on div "Commitment *" at bounding box center [273, 84] width 312 height 20
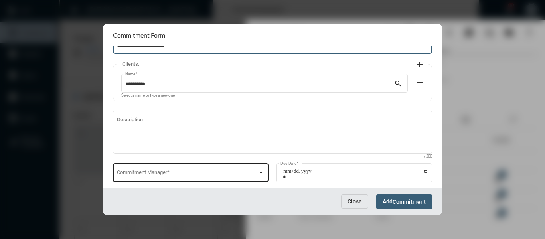
scroll to position [54, 0]
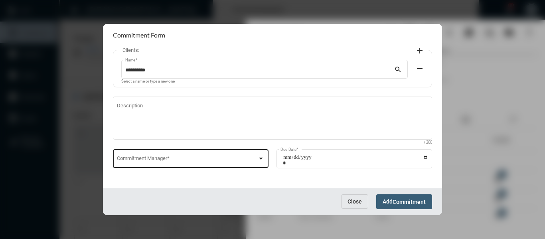
type input "**********"
click at [261, 158] on div at bounding box center [261, 159] width 4 height 2
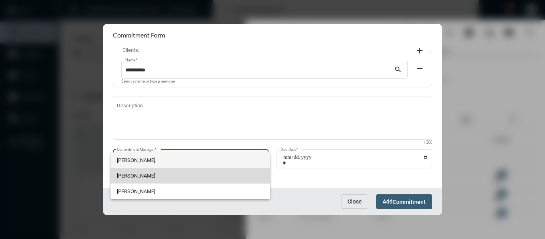
click at [133, 172] on span "[PERSON_NAME]" at bounding box center [190, 176] width 147 height 16
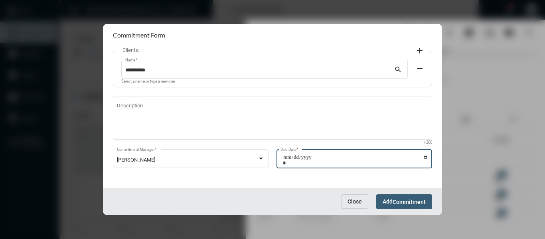
click at [422, 156] on input "Due Date *" at bounding box center [355, 159] width 145 height 11
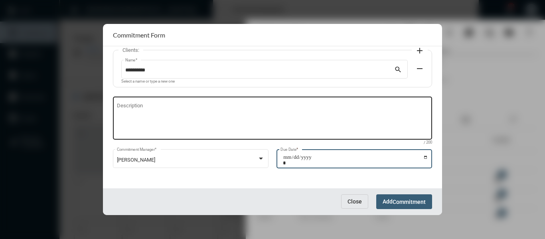
type input "**********"
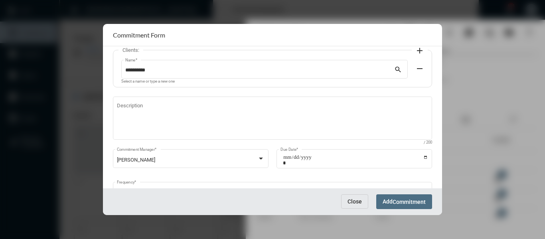
click at [405, 199] on span "Commitment" at bounding box center [409, 202] width 33 height 6
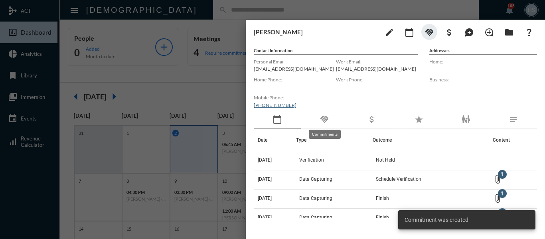
click at [324, 121] on mat-icon "handshake" at bounding box center [325, 120] width 10 height 10
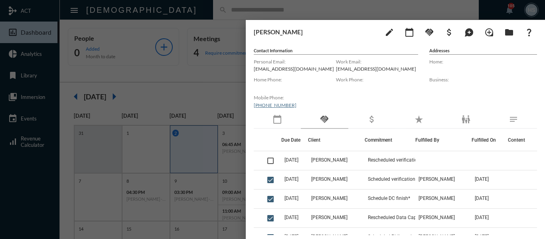
click at [218, 90] on div at bounding box center [272, 119] width 545 height 239
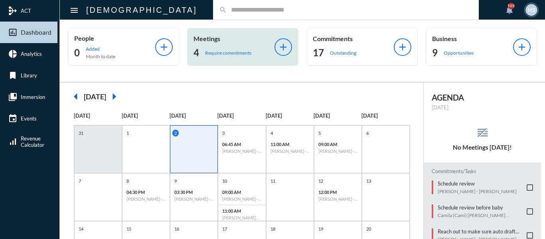
click at [242, 55] on p "Require commitments" at bounding box center [228, 53] width 46 height 6
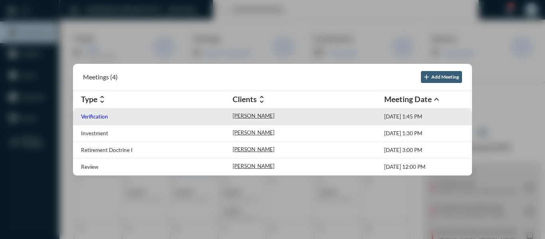
click at [99, 117] on p "Verification" at bounding box center [94, 116] width 27 height 6
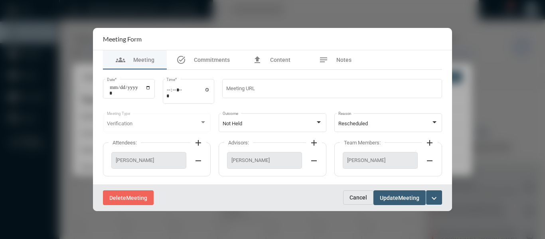
click at [433, 197] on mat-icon "expand_more" at bounding box center [434, 199] width 10 height 10
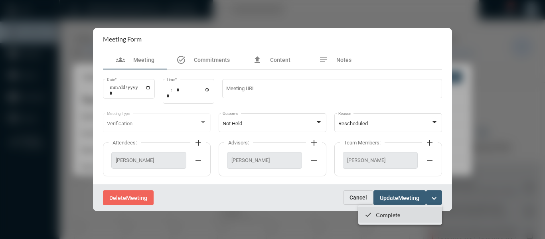
click at [387, 215] on p "Complete" at bounding box center [388, 215] width 24 height 7
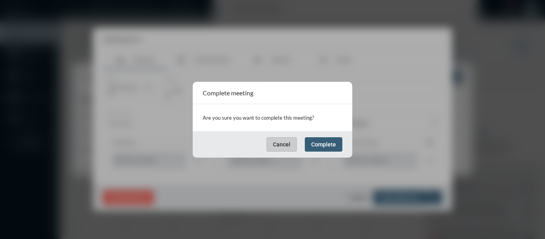
click at [310, 140] on button "Complete" at bounding box center [324, 144] width 38 height 14
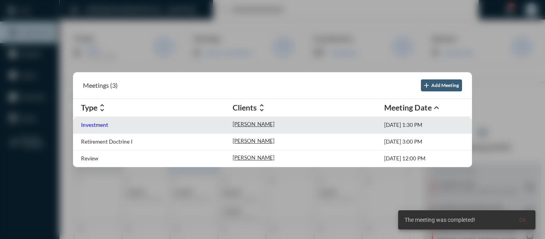
click at [98, 125] on p "Investment" at bounding box center [94, 125] width 27 height 6
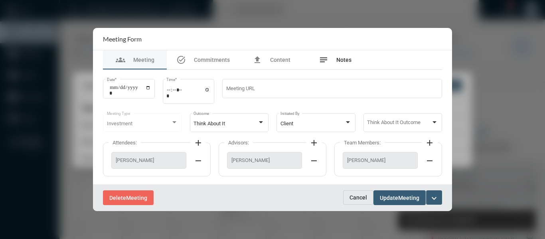
click at [342, 59] on span "Notes" at bounding box center [343, 60] width 15 height 6
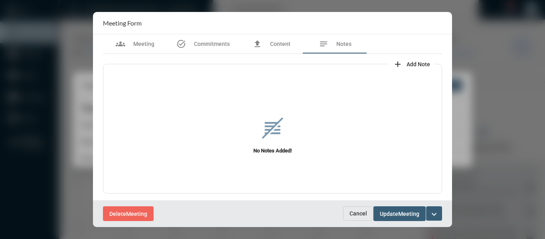
click at [428, 211] on button "expand_more" at bounding box center [434, 213] width 16 height 14
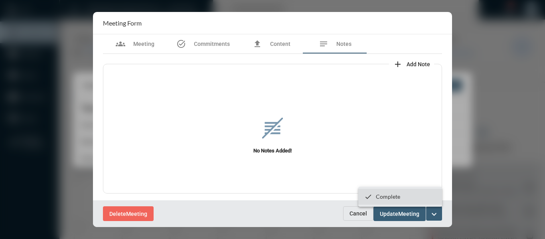
click at [383, 198] on p "Complete" at bounding box center [388, 196] width 24 height 7
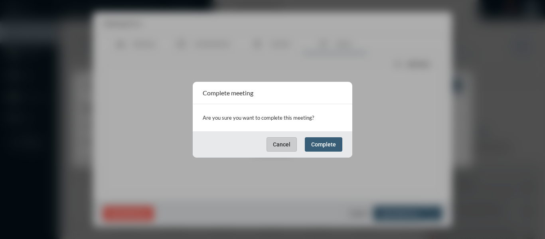
click at [316, 144] on span "Complete" at bounding box center [323, 144] width 25 height 6
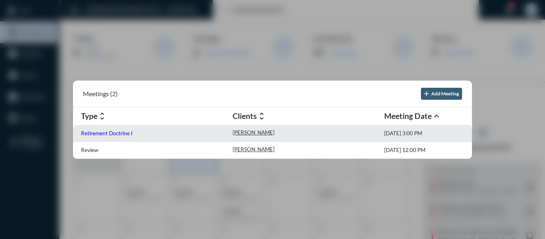
click at [110, 136] on p "Retirement Doctrine I" at bounding box center [106, 133] width 51 height 6
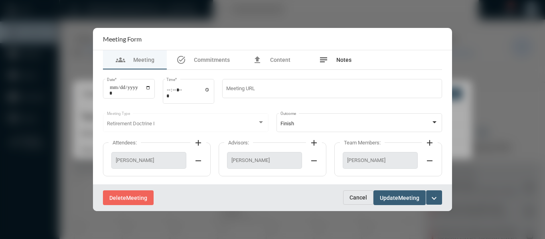
click at [350, 60] on span "Notes" at bounding box center [343, 60] width 15 height 6
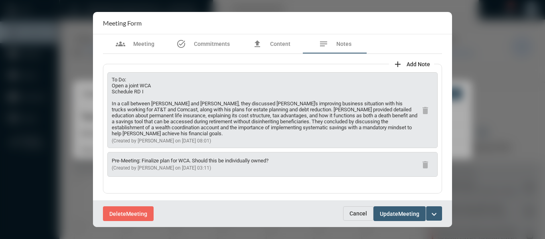
click at [357, 216] on span "Cancel" at bounding box center [359, 213] width 18 height 6
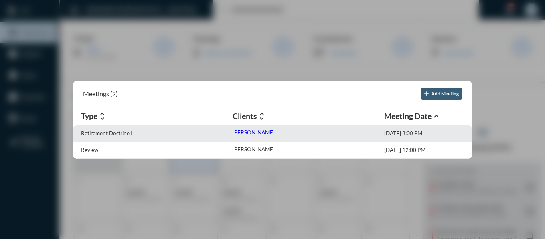
click at [251, 132] on p "[PERSON_NAME]" at bounding box center [254, 132] width 42 height 6
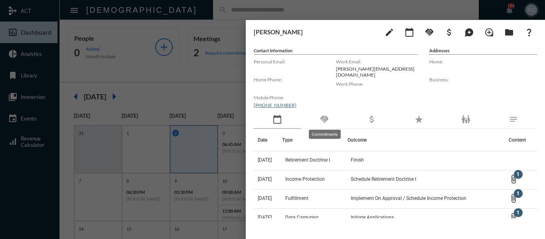
click at [325, 120] on mat-icon "handshake" at bounding box center [325, 120] width 10 height 10
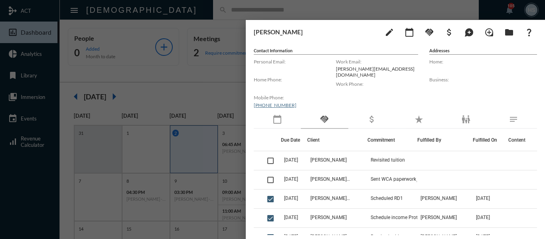
click at [204, 71] on div at bounding box center [272, 119] width 545 height 239
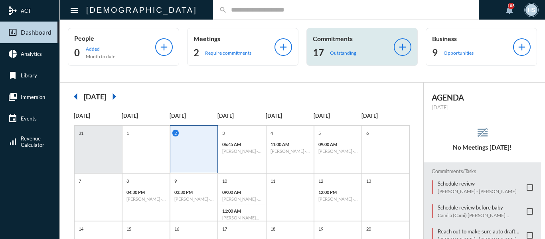
click at [341, 54] on p "Outstanding" at bounding box center [343, 53] width 26 height 6
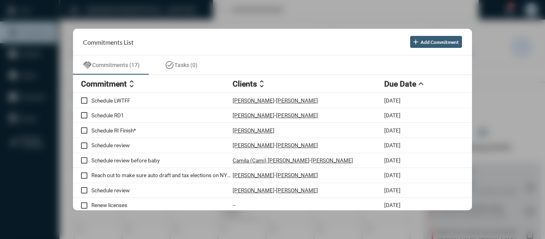
click at [233, 11] on div at bounding box center [272, 119] width 545 height 239
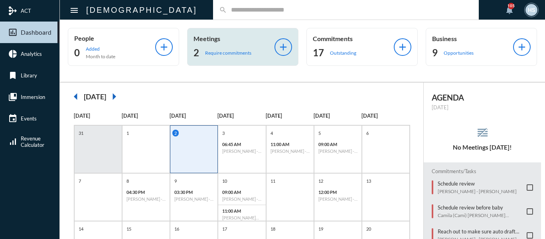
click at [227, 51] on p "Require commitments" at bounding box center [228, 53] width 46 height 6
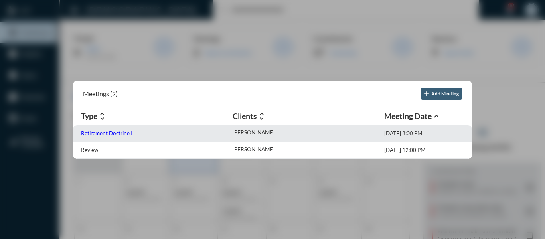
click at [118, 134] on p "Retirement Doctrine I" at bounding box center [106, 133] width 51 height 6
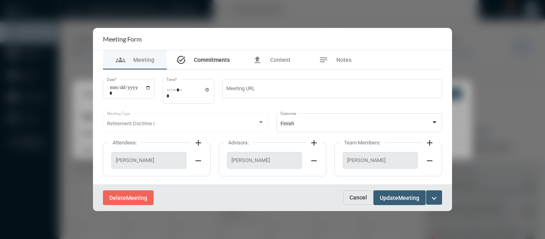
click at [211, 61] on span "Commitments" at bounding box center [212, 60] width 36 height 6
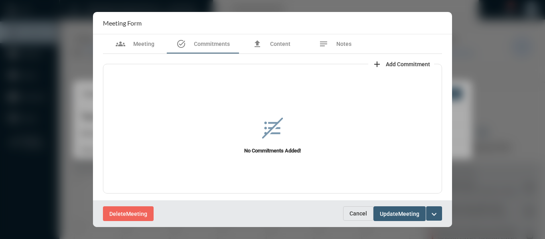
click at [410, 64] on span "Add Commitment" at bounding box center [408, 64] width 44 height 6
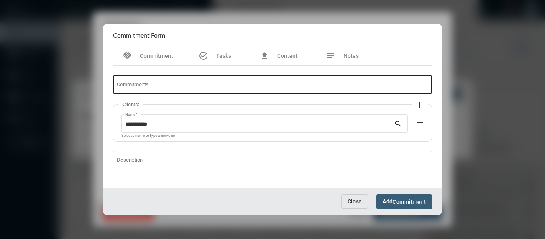
click at [216, 84] on input "Commitment *" at bounding box center [273, 86] width 312 height 6
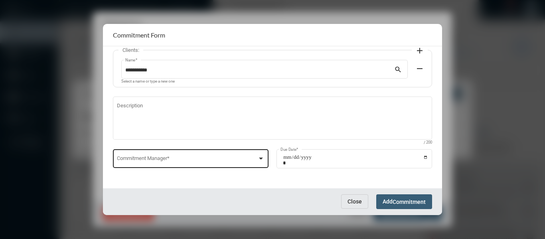
type input "**********"
click at [261, 158] on div at bounding box center [261, 159] width 4 height 2
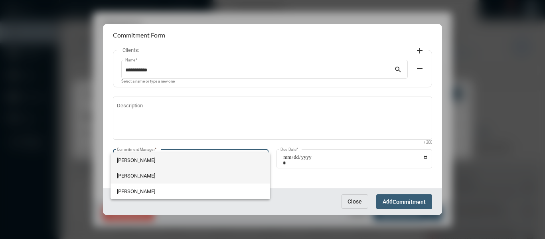
click at [132, 173] on span "[PERSON_NAME]" at bounding box center [190, 176] width 147 height 16
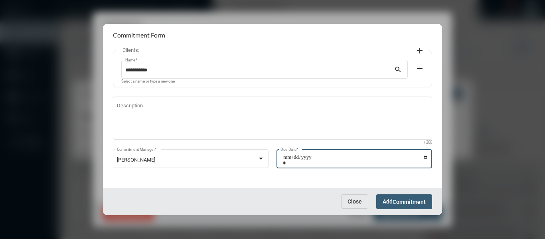
click at [422, 158] on input "Due Date *" at bounding box center [355, 159] width 145 height 11
type input "**********"
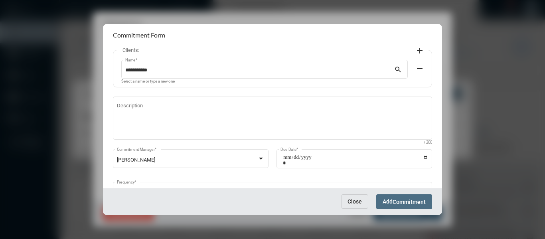
click at [414, 202] on span "Commitment" at bounding box center [409, 202] width 33 height 6
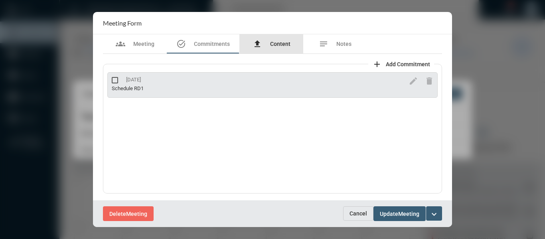
click at [280, 39] on div "file_upload Content" at bounding box center [272, 44] width 38 height 10
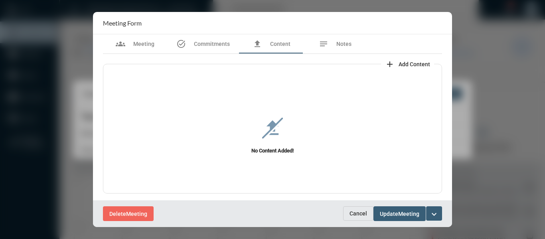
click at [413, 65] on span "Add Content" at bounding box center [415, 64] width 32 height 6
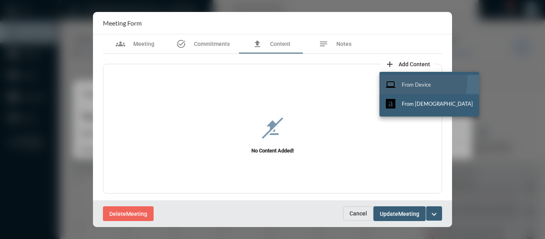
click at [423, 81] on button "computer From Device" at bounding box center [430, 84] width 100 height 19
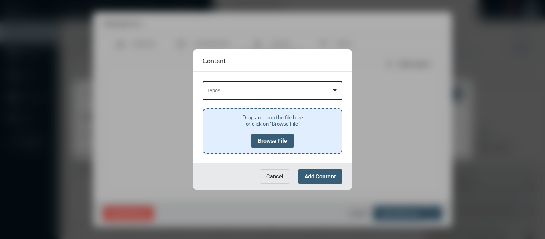
click at [291, 92] on span at bounding box center [269, 92] width 125 height 6
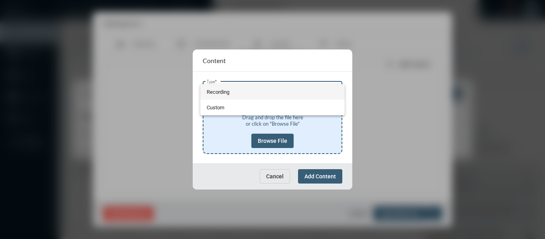
click at [218, 95] on span "Recording" at bounding box center [273, 92] width 132 height 16
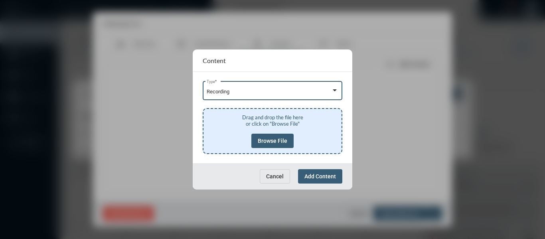
click at [278, 141] on span "Browse File" at bounding box center [273, 141] width 30 height 6
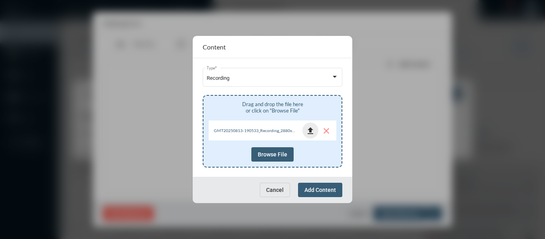
click at [310, 128] on mat-icon "file_upload" at bounding box center [311, 131] width 10 height 10
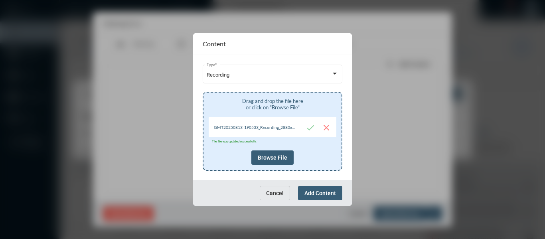
click at [334, 194] on span "Add Content" at bounding box center [320, 193] width 32 height 6
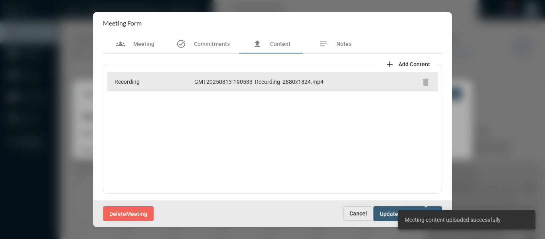
scroll to position [1, 0]
click at [287, 208] on div "Delete Meeting" at bounding box center [223, 213] width 240 height 15
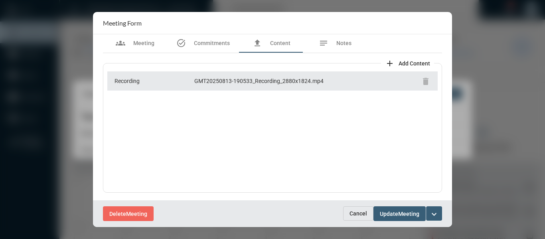
click at [433, 213] on mat-icon "expand_more" at bounding box center [434, 215] width 10 height 10
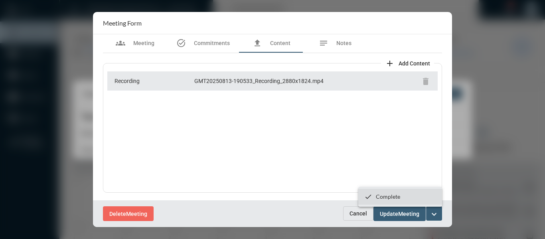
click at [390, 196] on p "Complete" at bounding box center [388, 196] width 24 height 7
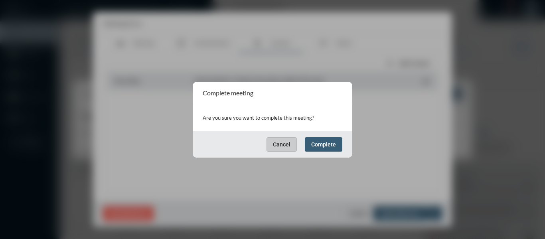
click at [336, 145] on button "Complete" at bounding box center [324, 144] width 38 height 14
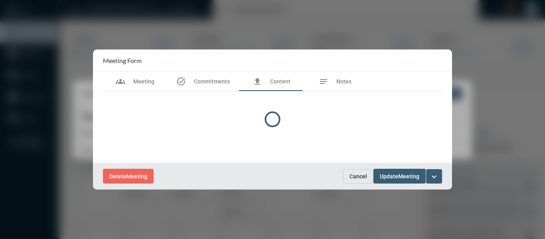
scroll to position [0, 0]
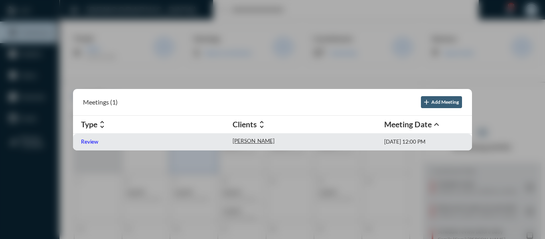
click at [87, 143] on p "Review" at bounding box center [89, 141] width 17 height 6
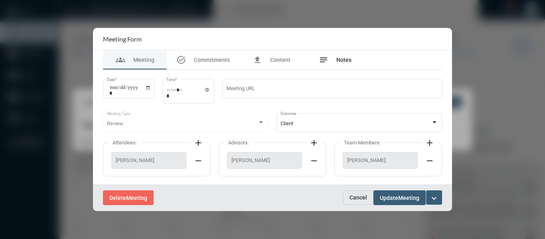
click at [340, 58] on span "Notes" at bounding box center [343, 60] width 15 height 6
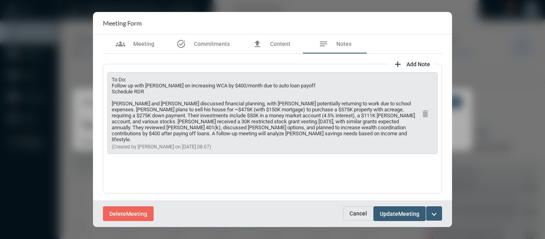
drag, startPoint x: 300, startPoint y: 83, endPoint x: 111, endPoint y: 85, distance: 189.2
click at [111, 85] on div "To Do: Follow up with [PERSON_NAME] on increasing WCA by $400/month due to auto…" at bounding box center [272, 113] width 330 height 82
copy p "Follow up with [PERSON_NAME] on increasing WCA by $400/month due to auto loan p…"
click at [216, 45] on span "Commitments" at bounding box center [212, 44] width 36 height 6
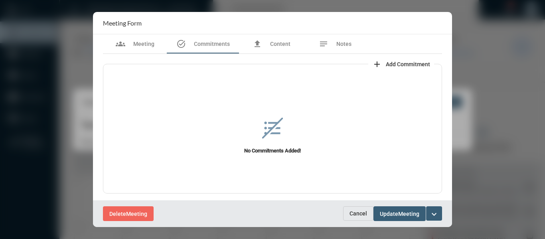
click at [394, 62] on span "Add Commitment" at bounding box center [408, 64] width 44 height 6
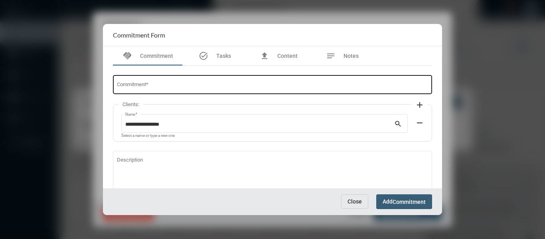
click at [204, 84] on input "Commitment *" at bounding box center [273, 86] width 312 height 6
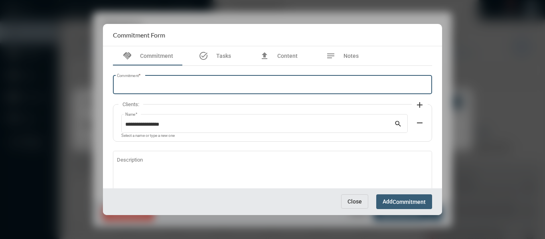
paste input "**********"
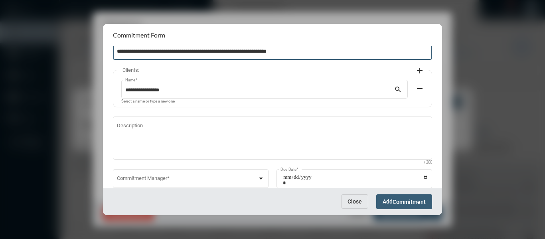
scroll to position [54, 0]
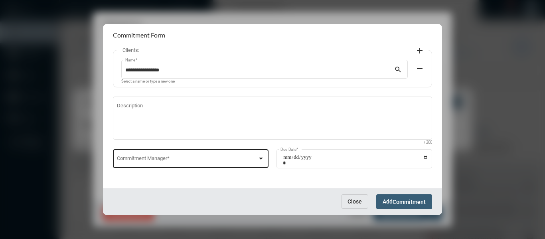
type input "**********"
click at [259, 157] on div at bounding box center [260, 158] width 7 height 6
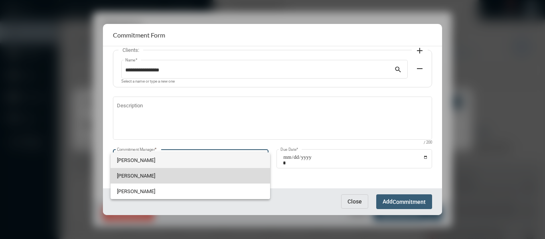
click at [136, 174] on span "[PERSON_NAME]" at bounding box center [190, 176] width 147 height 16
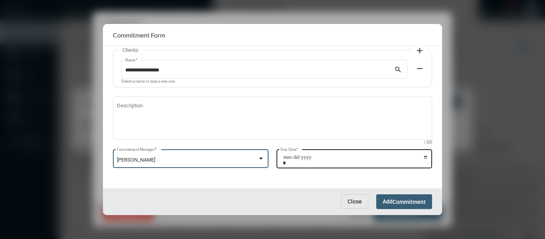
click at [422, 157] on input "Due Date *" at bounding box center [355, 159] width 145 height 11
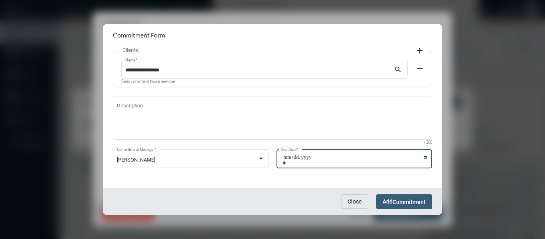
type input "**********"
click at [420, 203] on span "Commitment" at bounding box center [409, 202] width 33 height 6
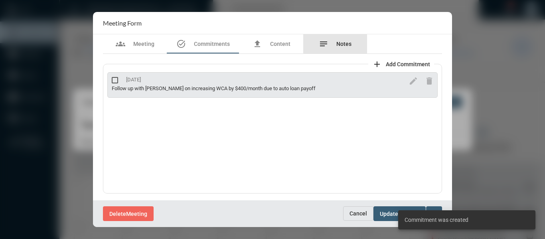
click at [340, 42] on span "Notes" at bounding box center [343, 44] width 15 height 6
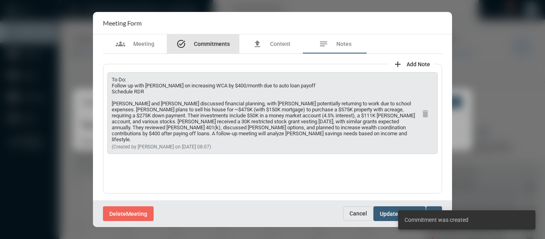
click at [218, 39] on div "task_alt Commitments" at bounding box center [202, 44] width 53 height 10
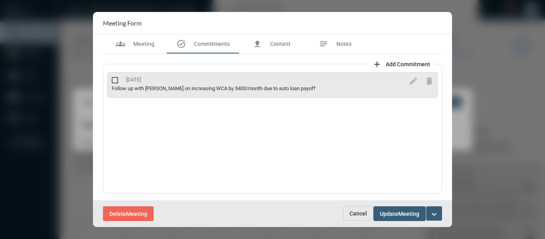
click at [382, 61] on span "add Add Commitment" at bounding box center [401, 64] width 58 height 6
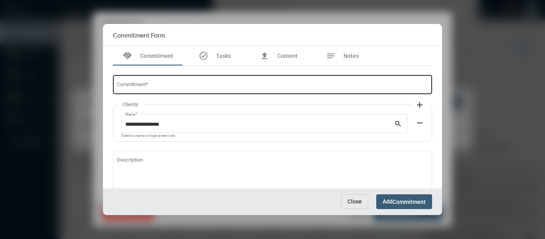
click at [211, 79] on div "Commitment *" at bounding box center [273, 84] width 312 height 20
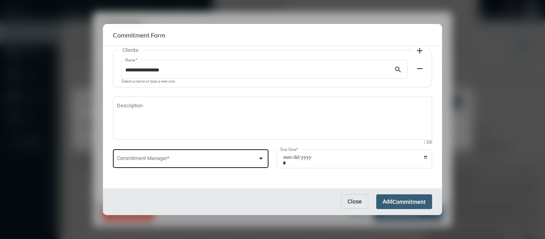
type input "**********"
click at [261, 159] on div at bounding box center [261, 159] width 4 height 2
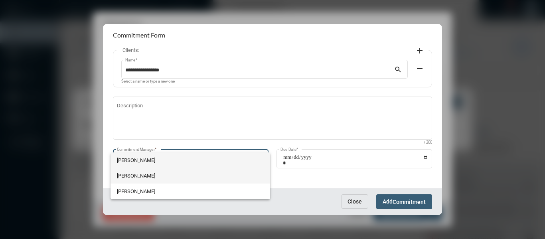
click at [129, 176] on span "[PERSON_NAME]" at bounding box center [190, 176] width 147 height 16
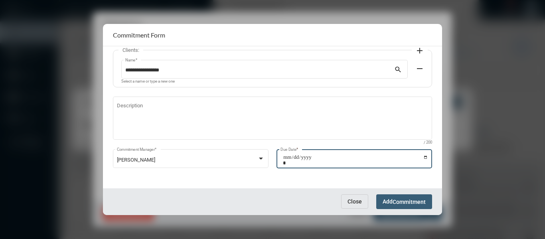
click at [425, 157] on input "Due Date *" at bounding box center [355, 159] width 145 height 11
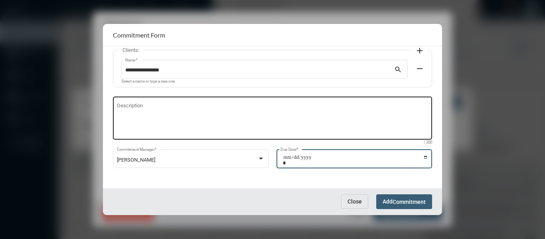
type input "**********"
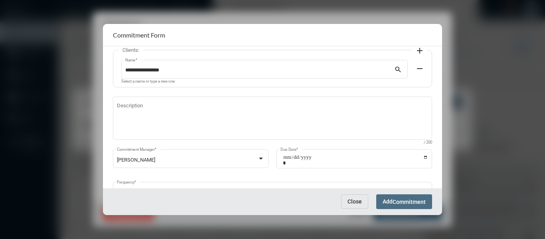
click at [426, 198] on button "Add Commitment" at bounding box center [404, 201] width 56 height 15
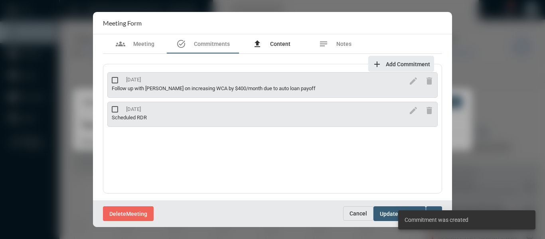
click at [279, 41] on span "Content" at bounding box center [280, 44] width 20 height 6
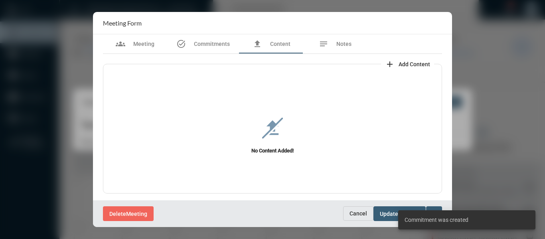
click at [414, 62] on span "Add Content" at bounding box center [415, 64] width 32 height 6
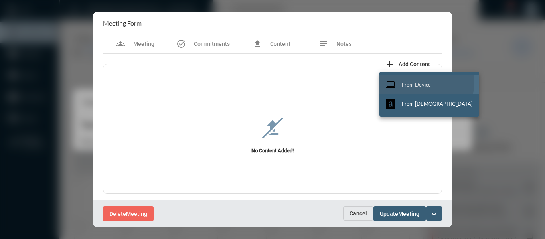
click at [426, 82] on span "From Device" at bounding box center [416, 84] width 29 height 6
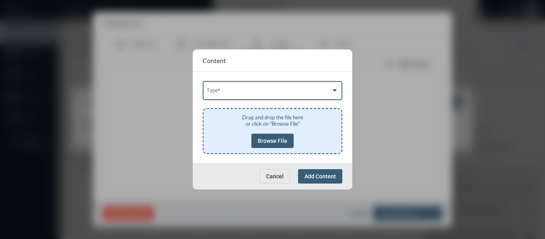
click at [302, 91] on span at bounding box center [269, 92] width 125 height 6
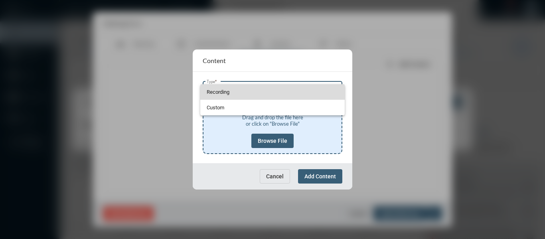
click at [221, 91] on span "Recording" at bounding box center [273, 92] width 132 height 16
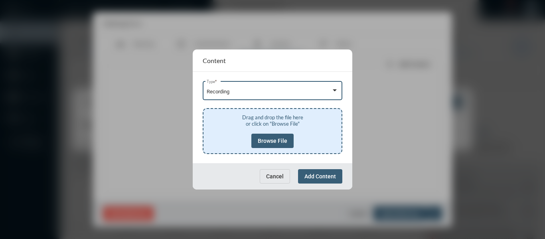
click at [275, 140] on span "Browse File" at bounding box center [273, 141] width 30 height 6
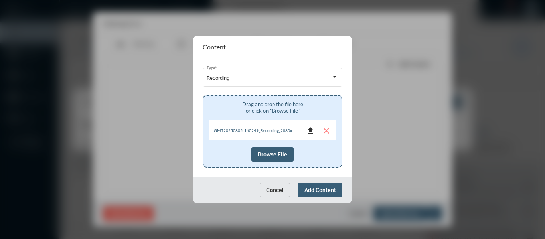
click at [313, 131] on mat-icon "file_upload" at bounding box center [311, 131] width 10 height 10
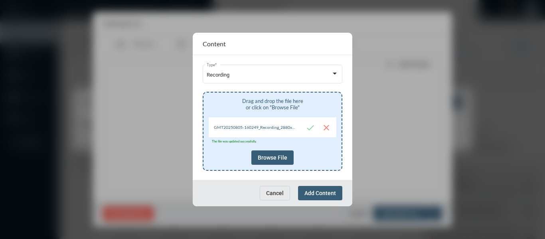
click at [327, 194] on span "Add Content" at bounding box center [320, 193] width 32 height 6
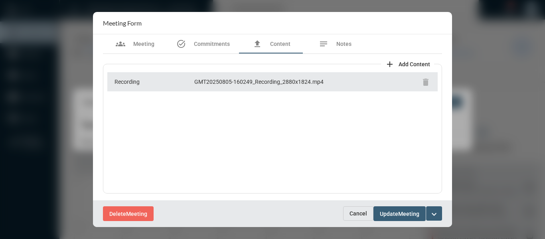
click at [434, 210] on mat-icon "expand_more" at bounding box center [434, 215] width 10 height 10
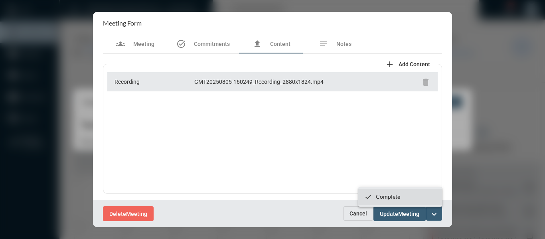
click at [388, 194] on p "Complete" at bounding box center [388, 196] width 24 height 7
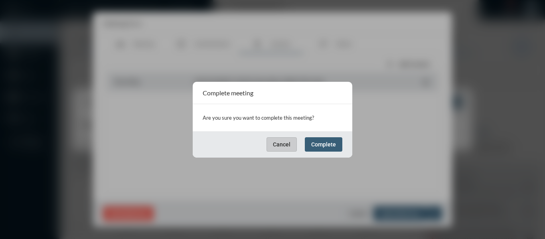
click at [328, 146] on span "Complete" at bounding box center [323, 144] width 25 height 6
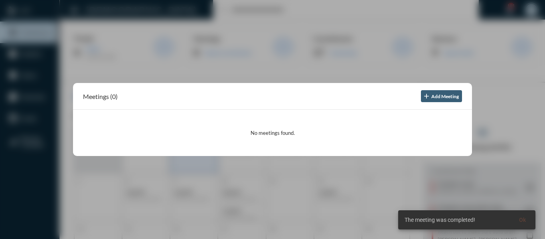
click at [279, 69] on div at bounding box center [272, 119] width 545 height 239
